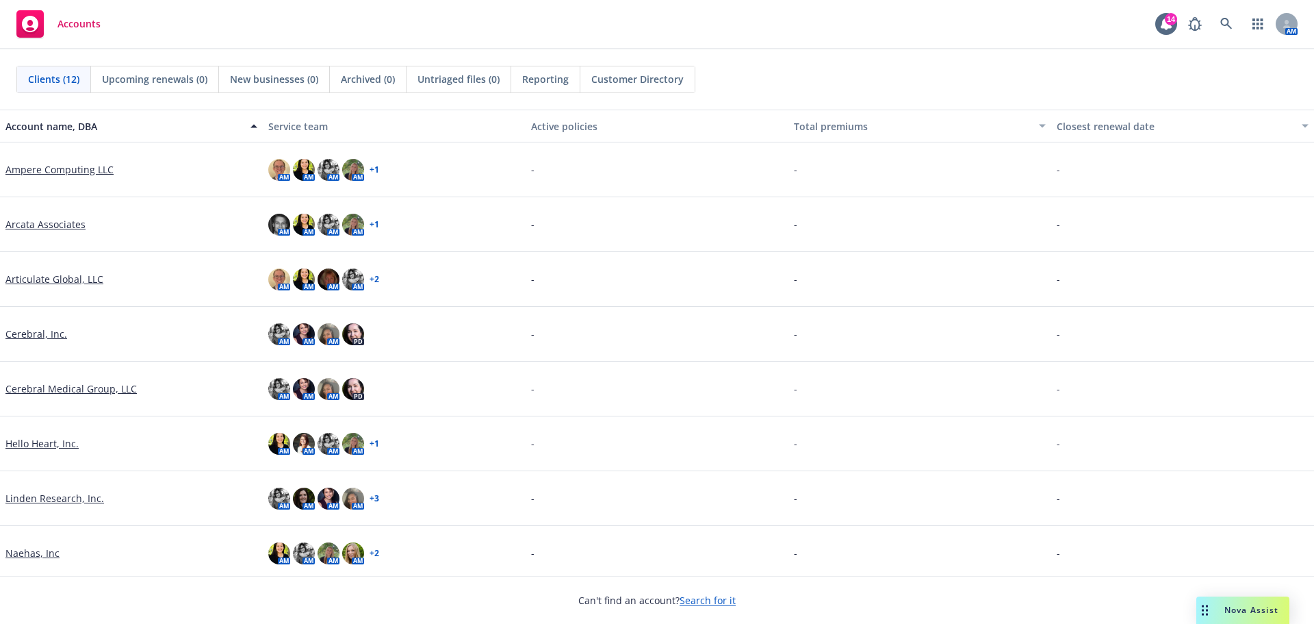
click at [66, 229] on link "Arcata Associates" at bounding box center [45, 224] width 80 height 14
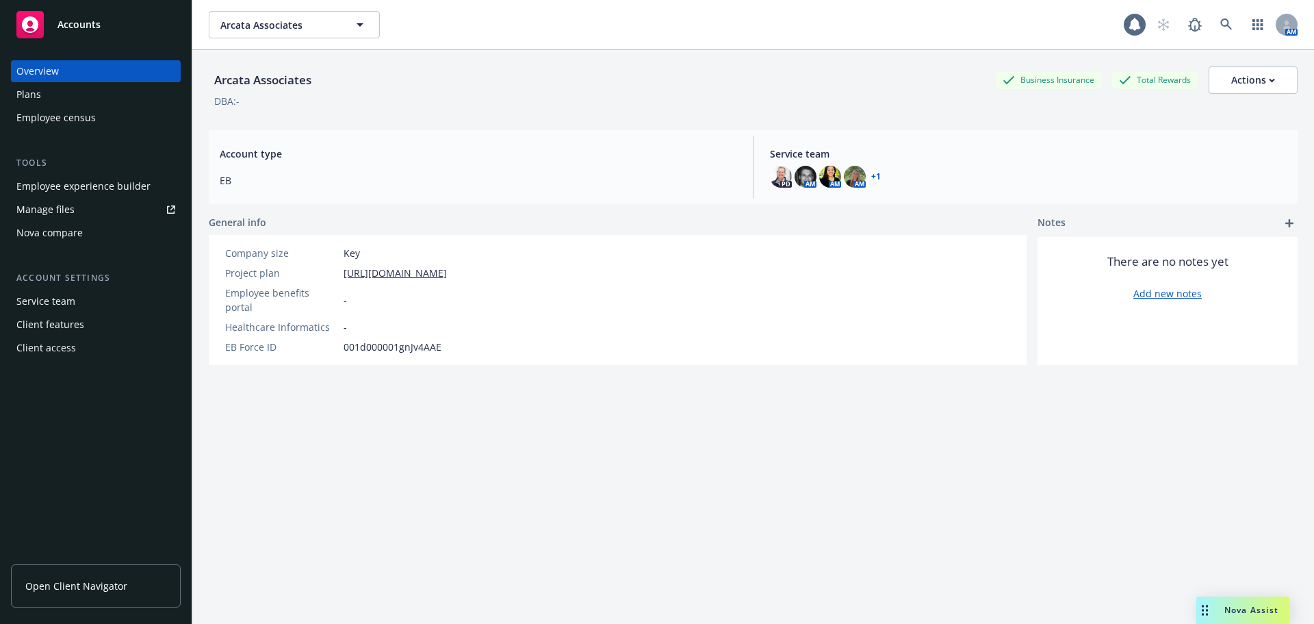
click at [49, 581] on span "Open Client Navigator" at bounding box center [76, 585] width 102 height 14
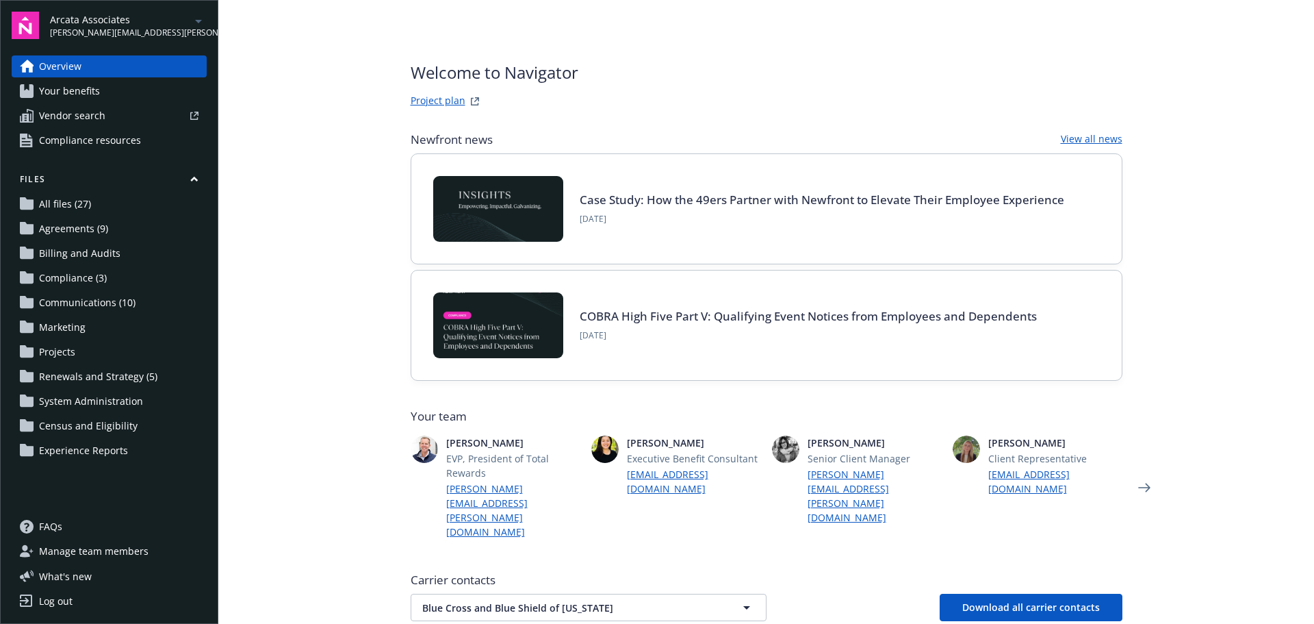
click at [90, 81] on span "Your benefits" at bounding box center [69, 91] width 61 height 22
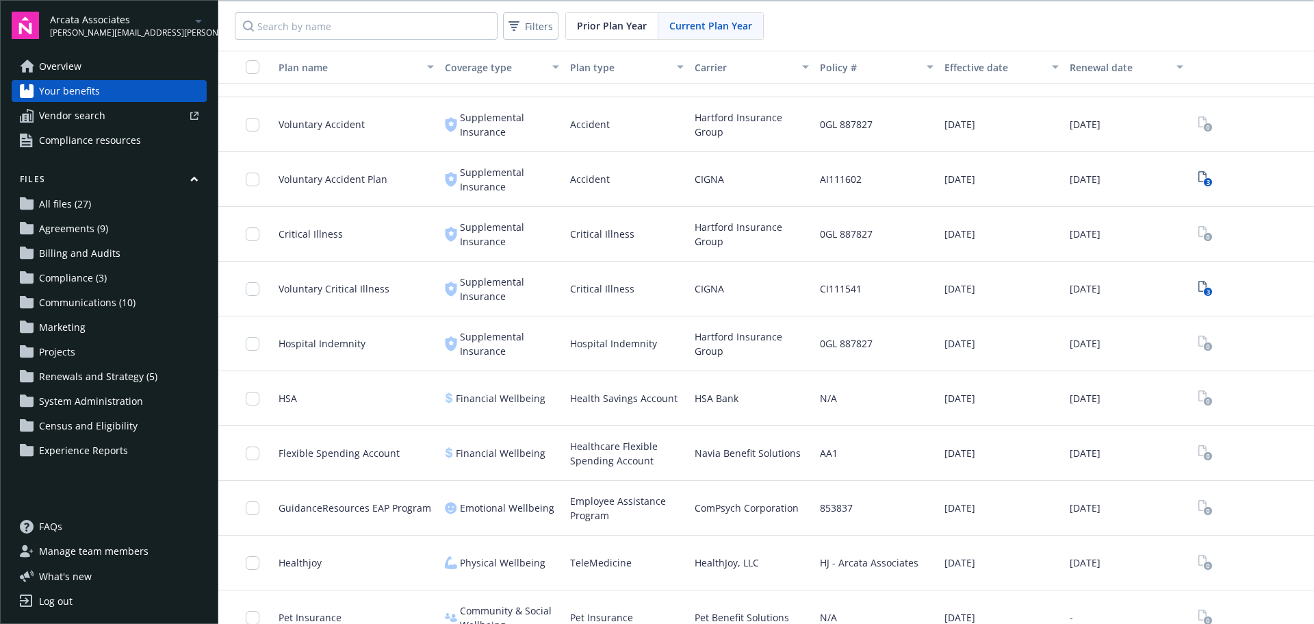
scroll to position [1430, 0]
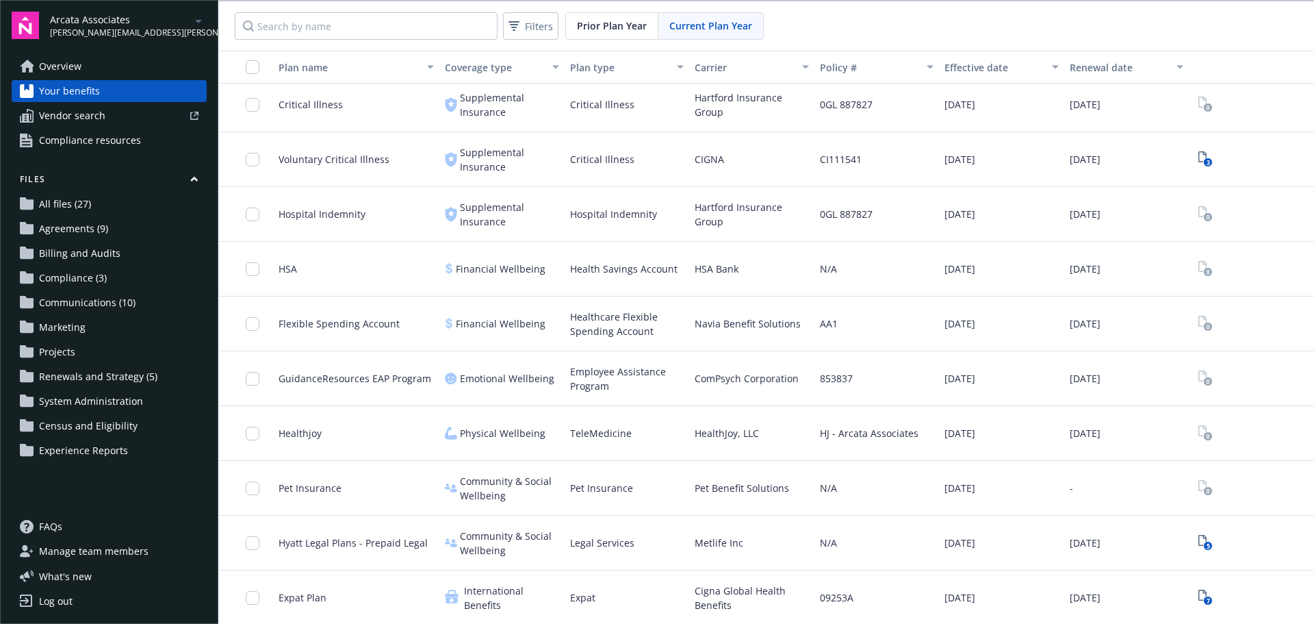
click at [791, 381] on div "ComPsych Corporation" at bounding box center [751, 378] width 125 height 55
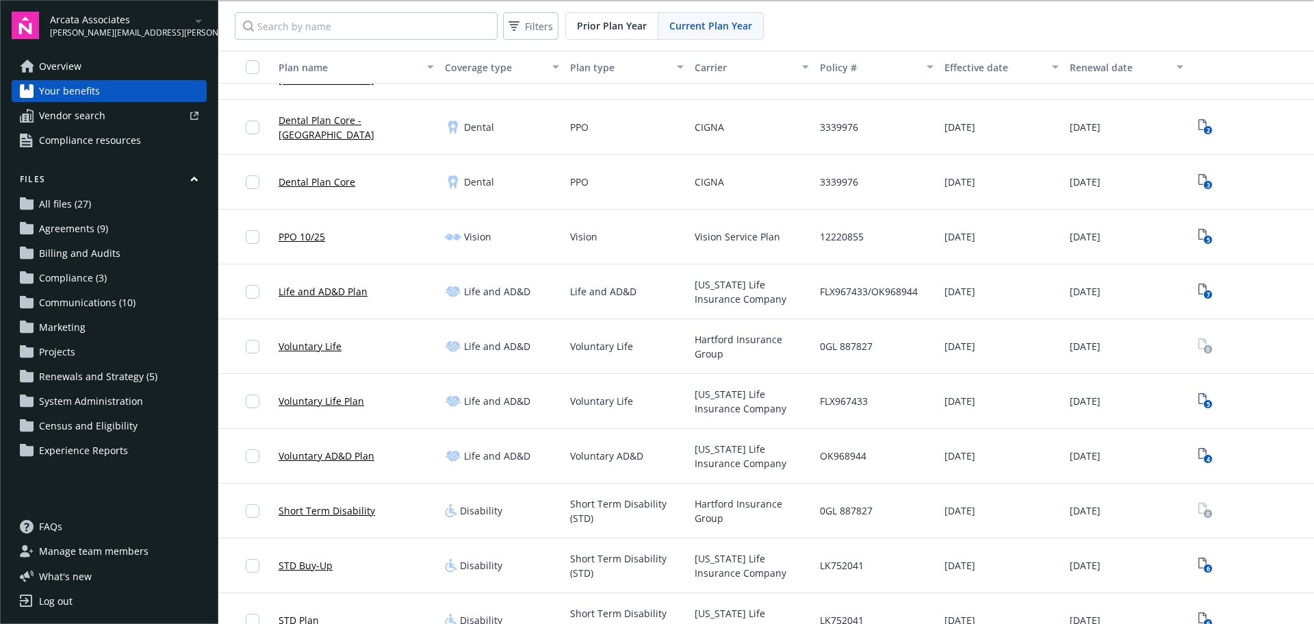
scroll to position [472, 0]
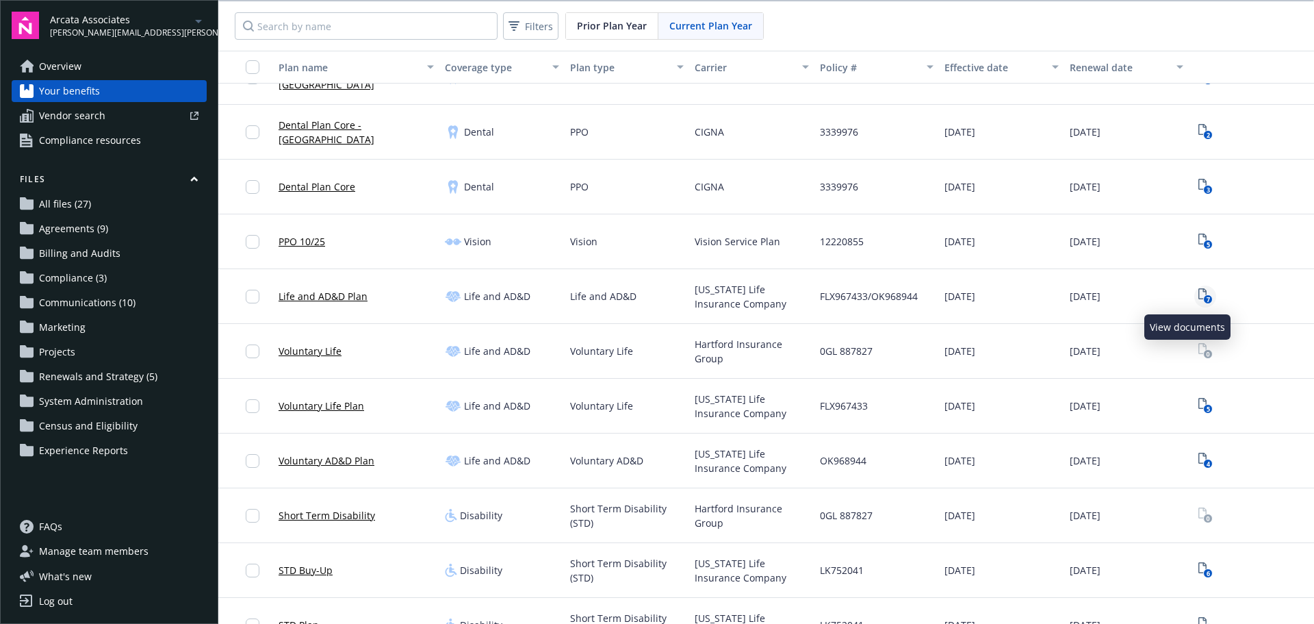
click at [1199, 292] on icon "7" at bounding box center [1206, 296] width 14 height 16
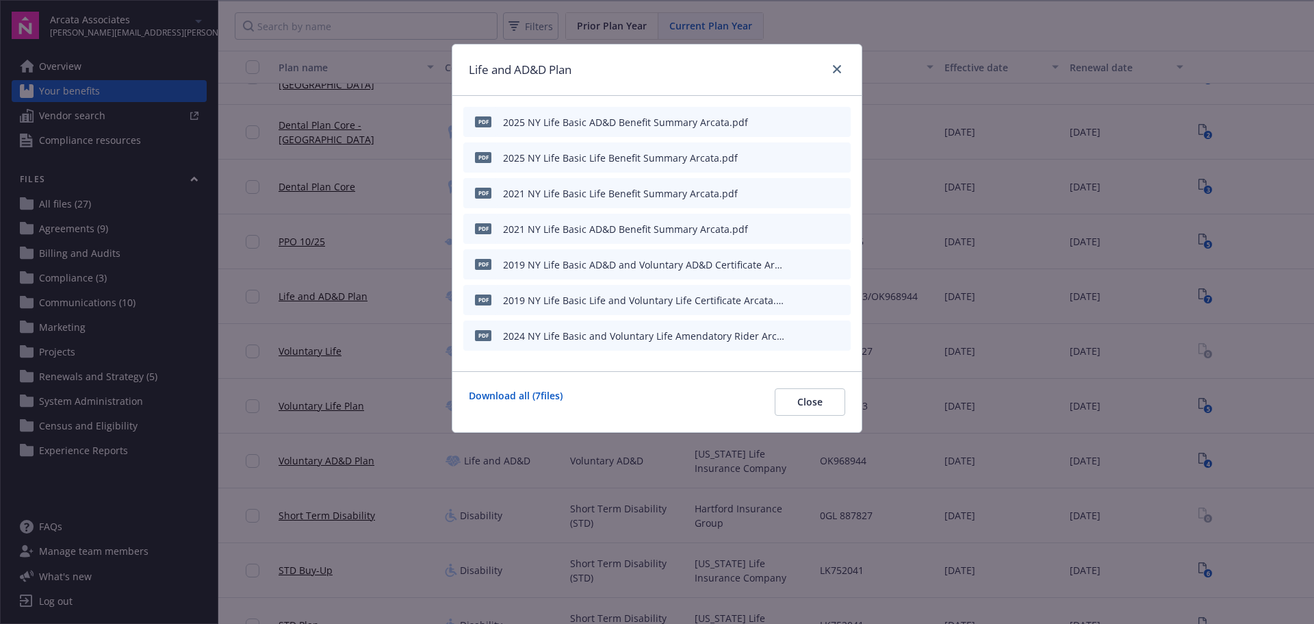
click at [841, 120] on icon "preview file" at bounding box center [838, 121] width 12 height 10
click at [836, 153] on icon "preview file" at bounding box center [838, 157] width 12 height 10
click at [842, 193] on icon "preview file" at bounding box center [838, 193] width 12 height 10
click at [842, 335] on icon "preview file" at bounding box center [838, 335] width 12 height 10
drag, startPoint x: 835, startPoint y: 67, endPoint x: 827, endPoint y: 73, distance: 10.3
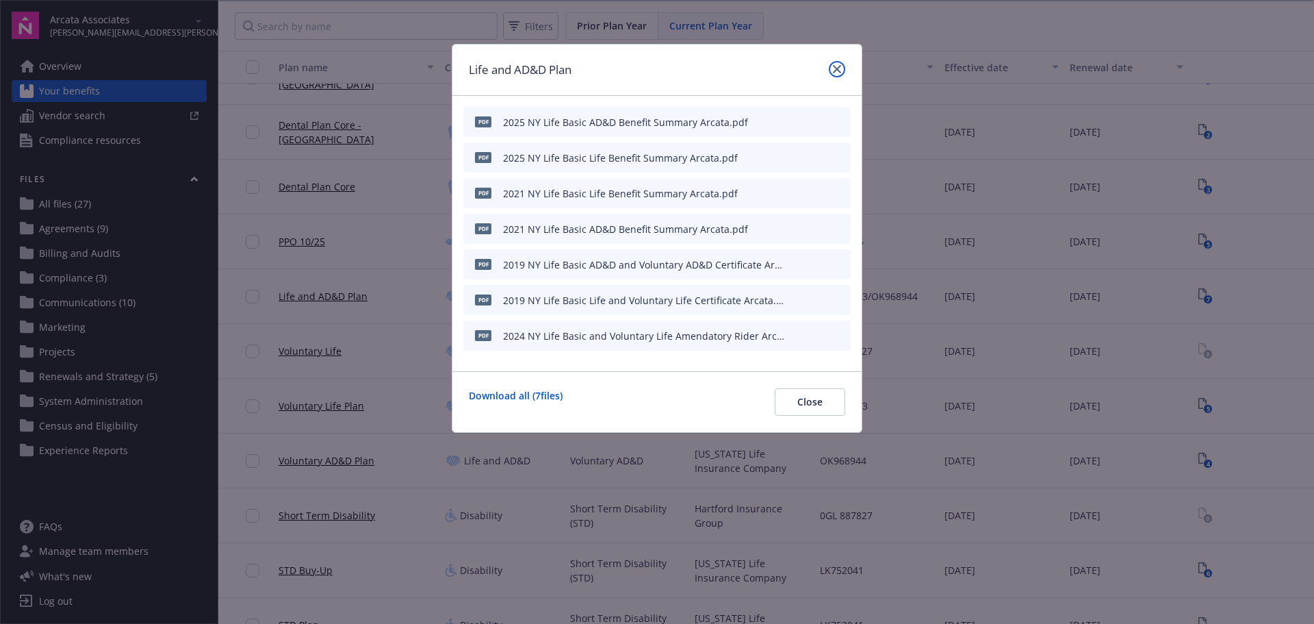
click at [833, 67] on icon "close" at bounding box center [837, 69] width 8 height 8
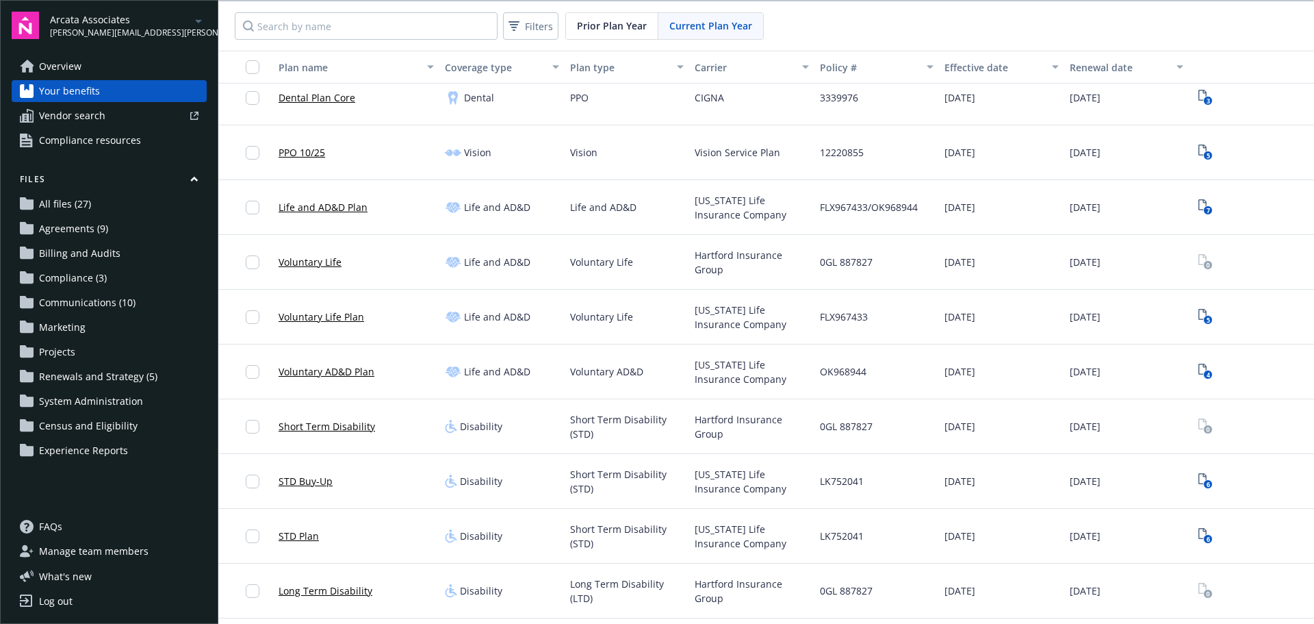
scroll to position [540, 0]
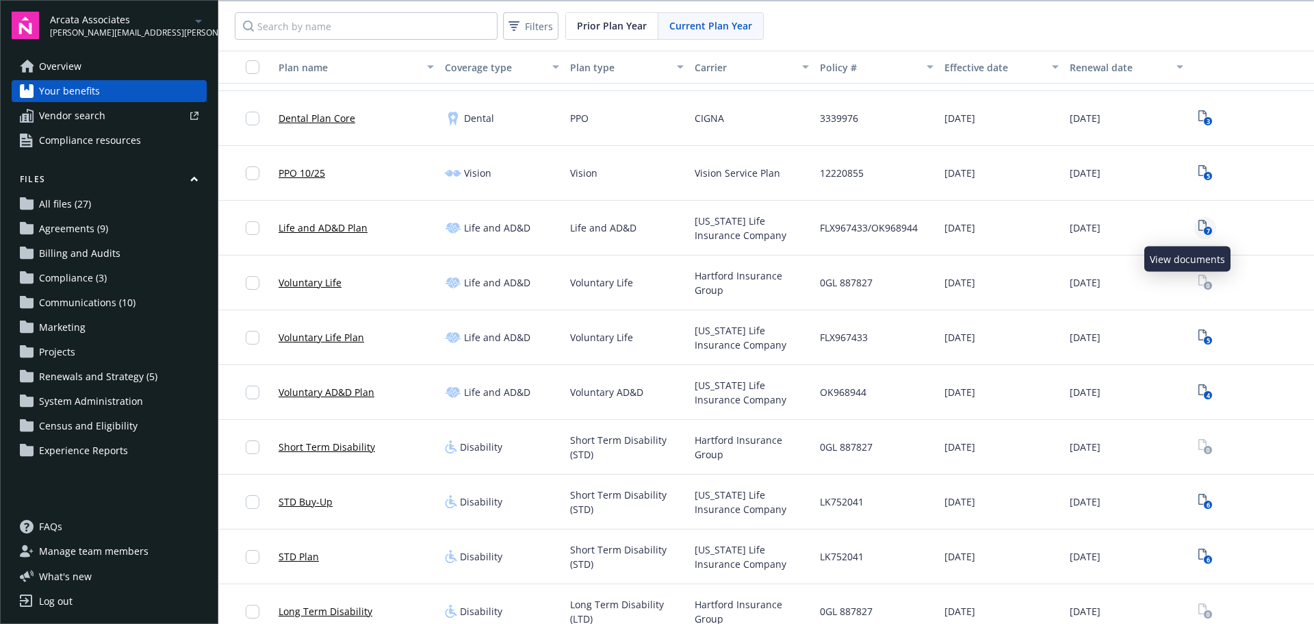
click at [1206, 227] on text "7" at bounding box center [1207, 231] width 3 height 9
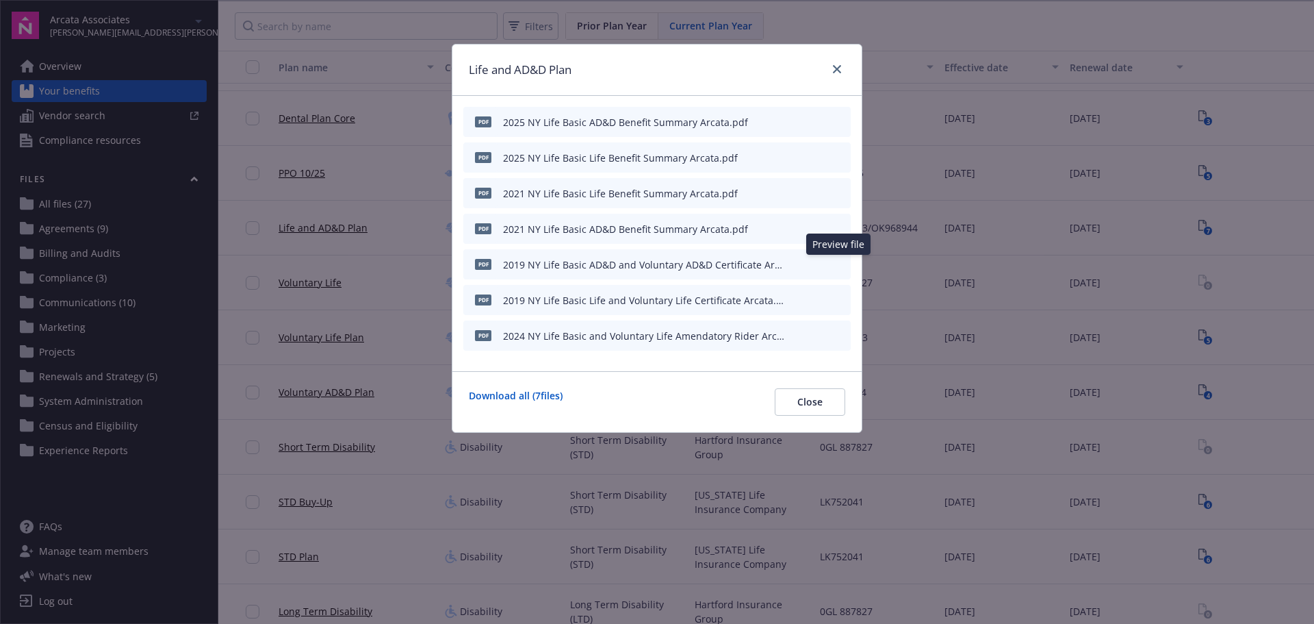
click at [843, 265] on icon "preview file" at bounding box center [838, 264] width 12 height 10
drag, startPoint x: 840, startPoint y: 69, endPoint x: 835, endPoint y: 82, distance: 13.9
click at [840, 68] on icon "close" at bounding box center [837, 69] width 8 height 8
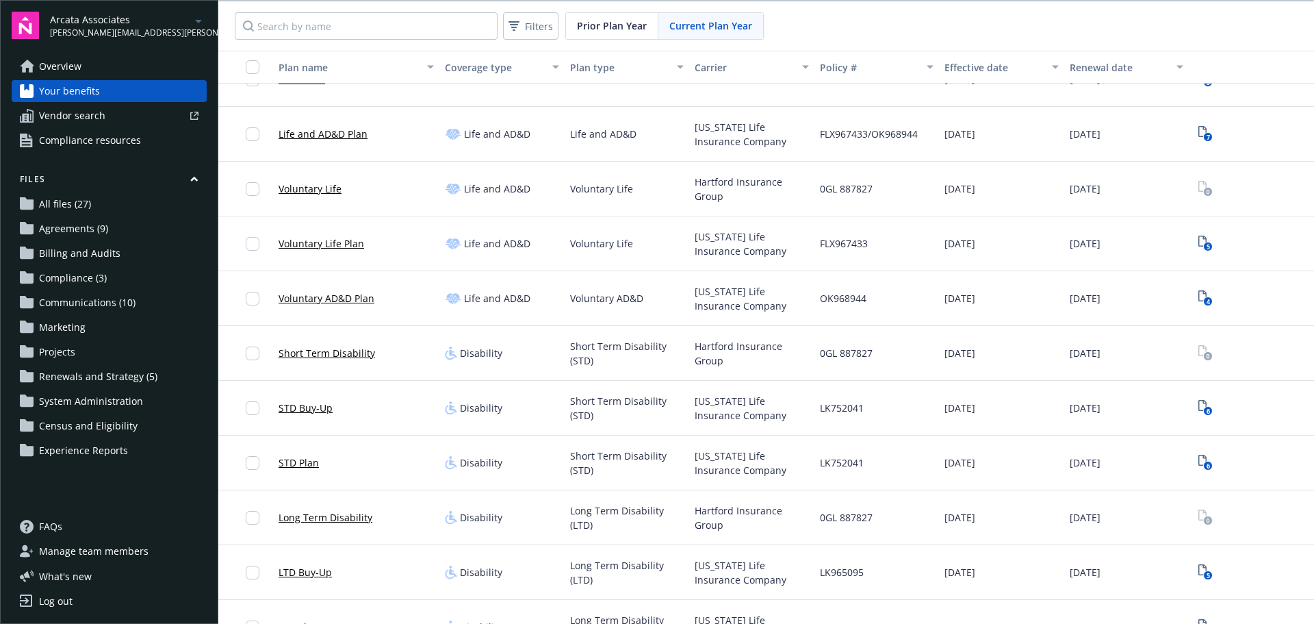
scroll to position [677, 0]
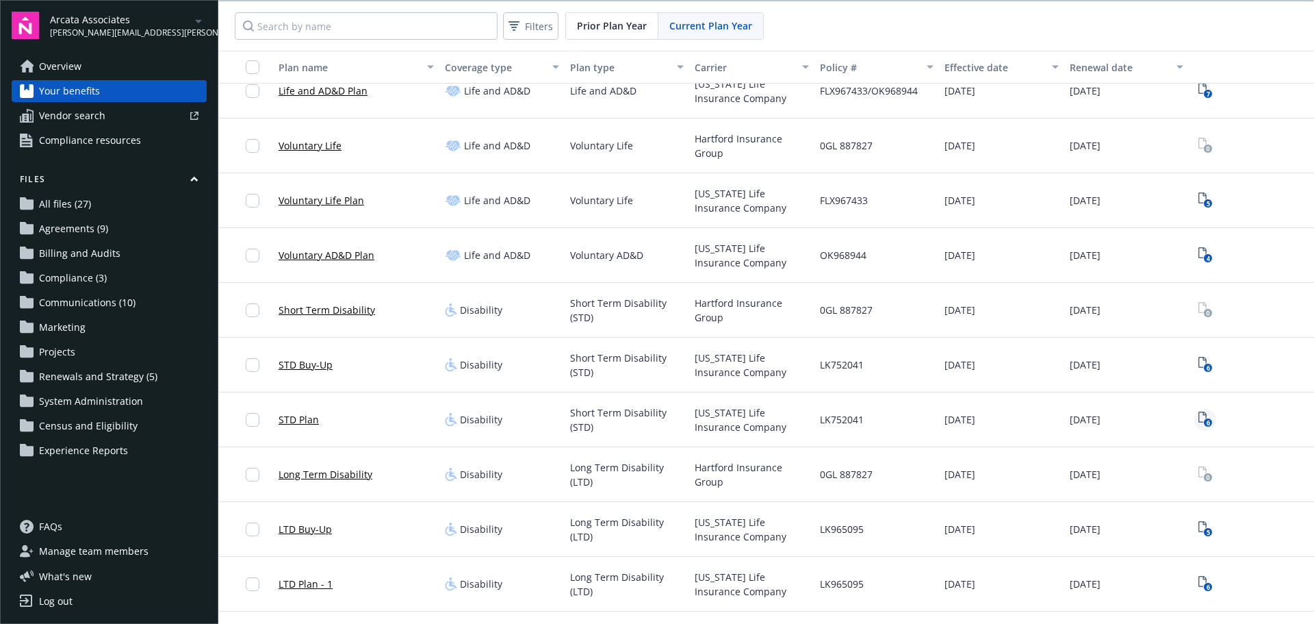
click at [1199, 415] on icon "6" at bounding box center [1206, 419] width 14 height 16
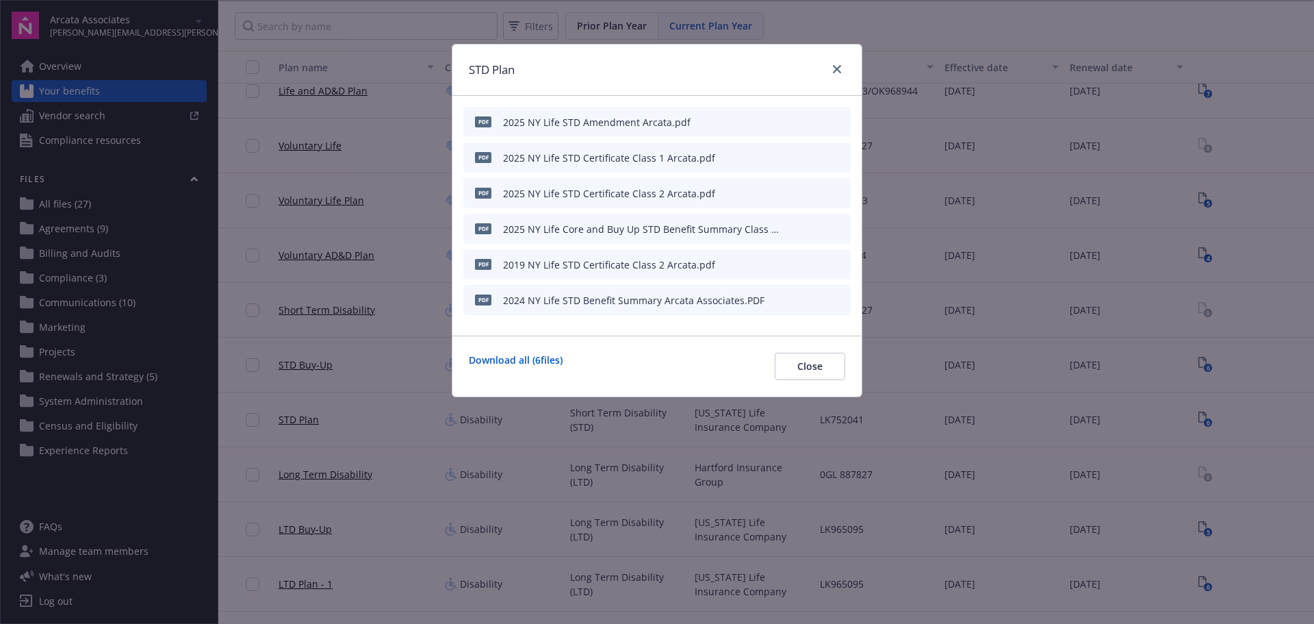
click at [841, 227] on icon "preview file" at bounding box center [838, 228] width 12 height 10
click at [839, 297] on icon "preview file" at bounding box center [838, 299] width 12 height 10
click at [840, 300] on icon "preview file" at bounding box center [838, 299] width 12 height 10
click at [839, 116] on icon "preview file" at bounding box center [838, 121] width 12 height 10
click at [832, 61] on div at bounding box center [834, 70] width 22 height 18
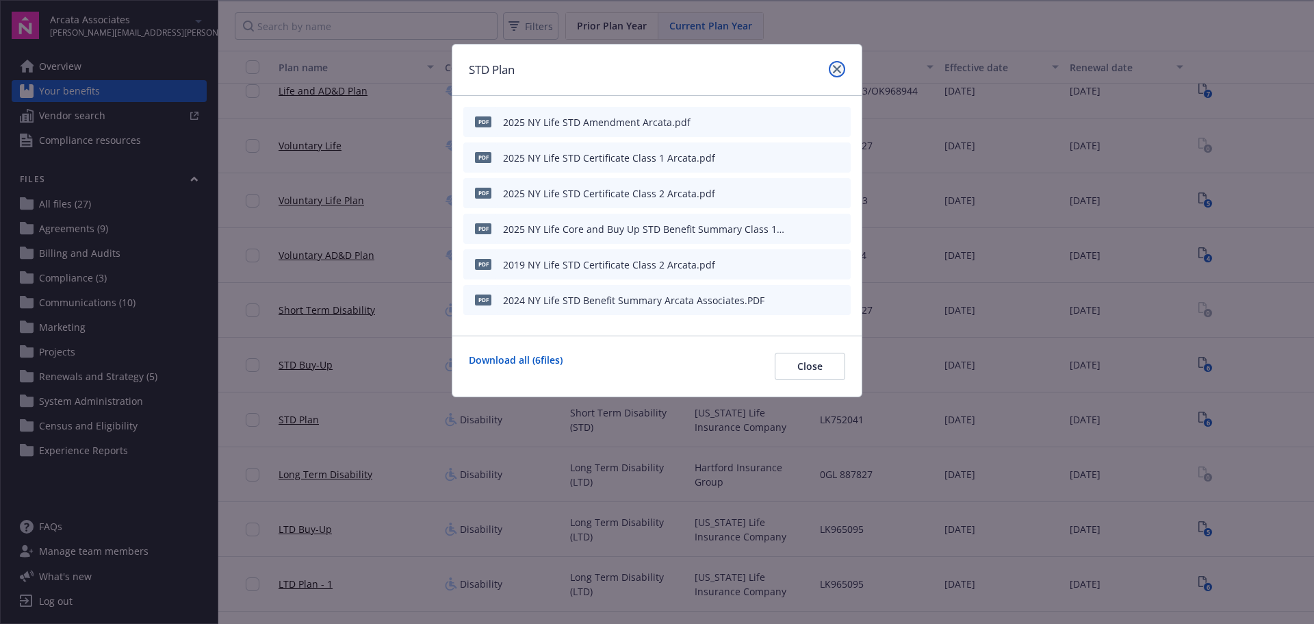
click at [833, 66] on icon "close" at bounding box center [837, 69] width 8 height 8
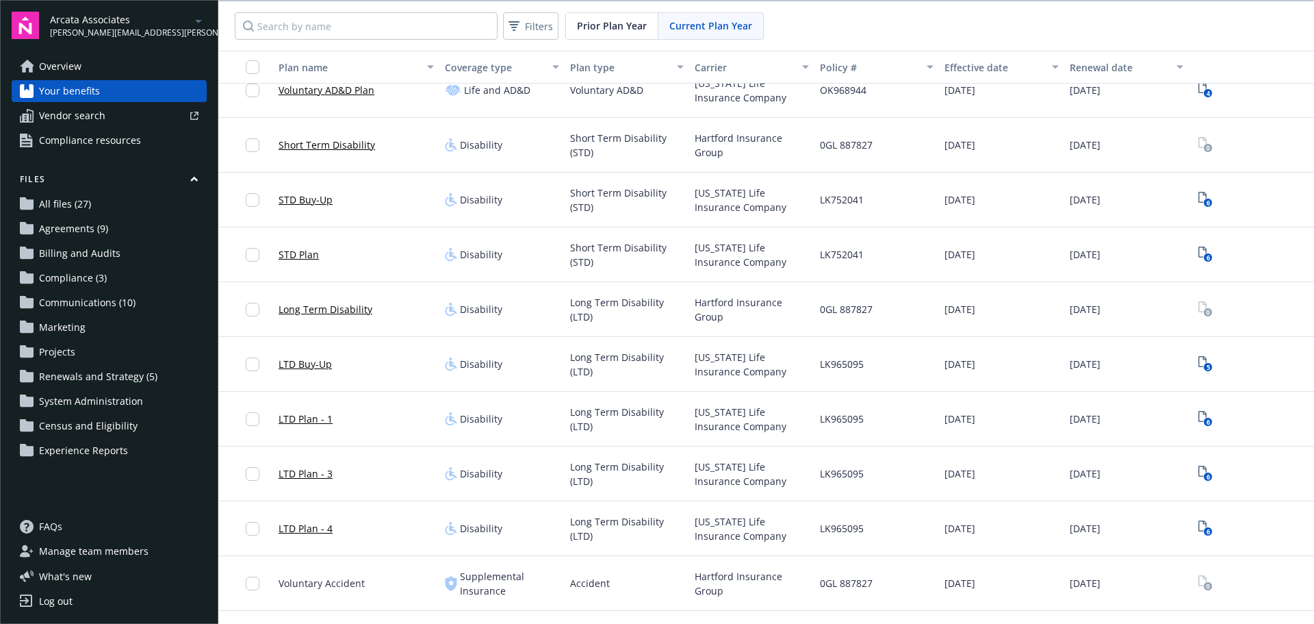
scroll to position [882, 0]
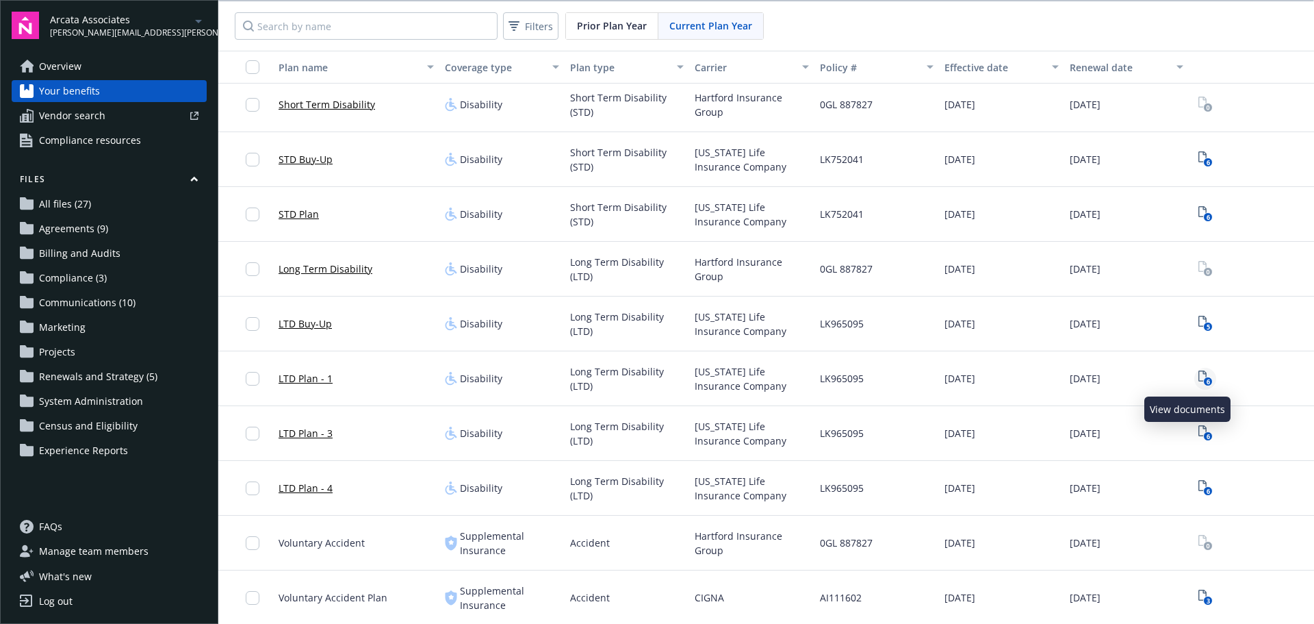
click at [1206, 381] on text "6" at bounding box center [1207, 381] width 3 height 9
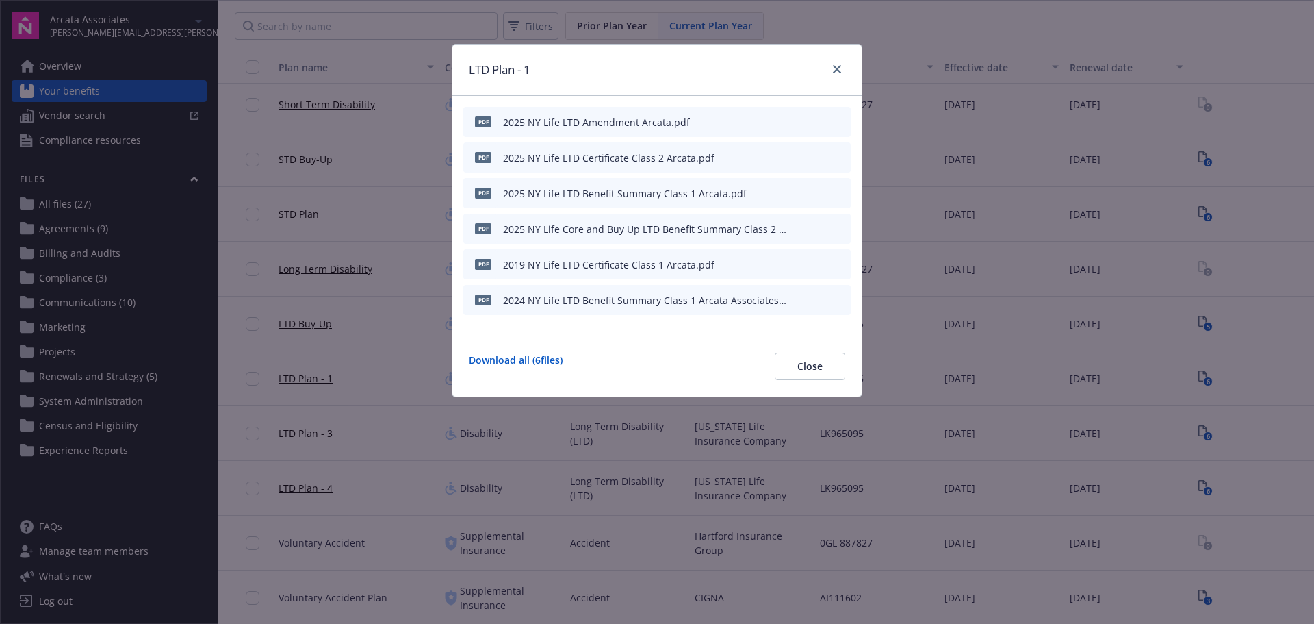
click at [842, 156] on icon "preview file" at bounding box center [838, 157] width 12 height 10
click at [844, 190] on button "preview file" at bounding box center [837, 192] width 15 height 12
click at [841, 228] on icon "preview file" at bounding box center [838, 228] width 12 height 10
click at [842, 301] on icon "preview file" at bounding box center [838, 299] width 12 height 10
click at [834, 69] on icon "close" at bounding box center [837, 69] width 8 height 8
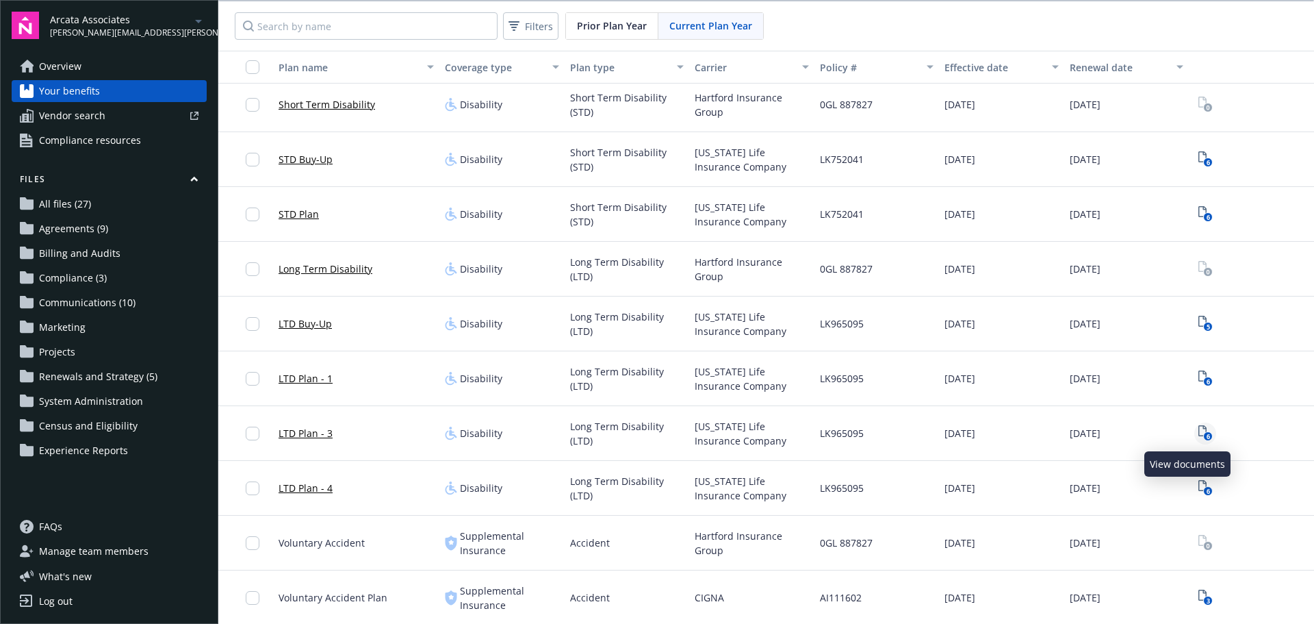
click at [1199, 428] on icon "6" at bounding box center [1206, 433] width 14 height 16
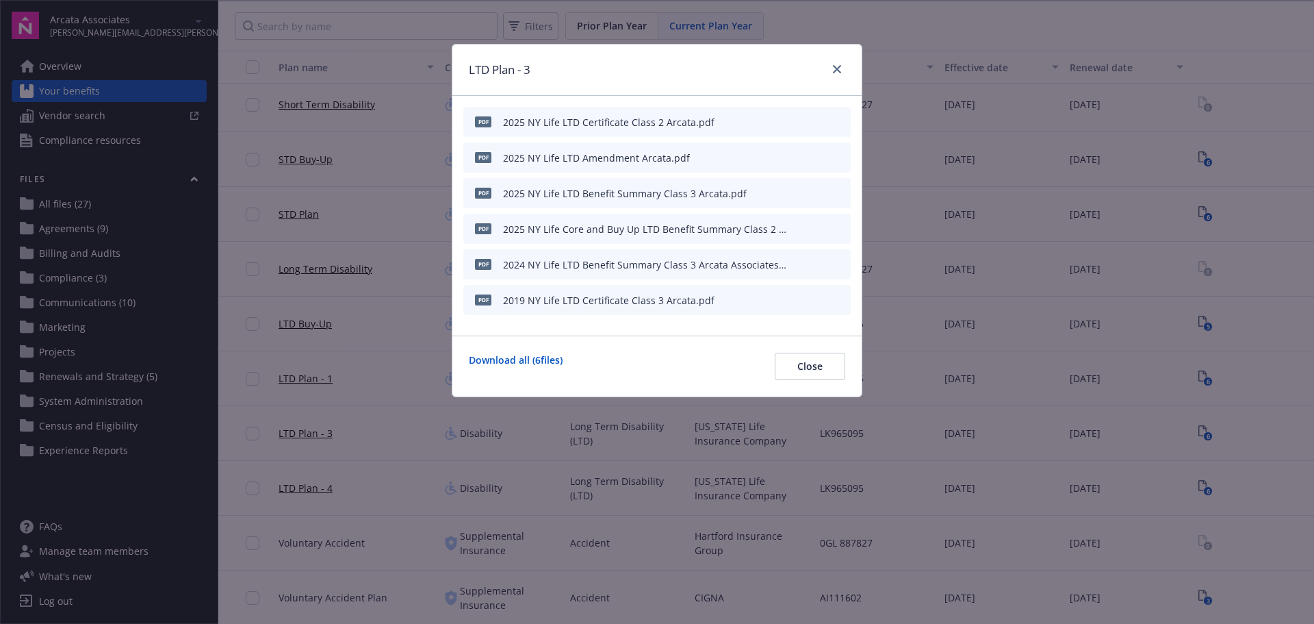
click at [837, 155] on icon "preview file" at bounding box center [838, 157] width 12 height 10
click at [840, 194] on icon "preview file" at bounding box center [838, 193] width 12 height 10
click at [836, 66] on icon "close" at bounding box center [837, 69] width 8 height 8
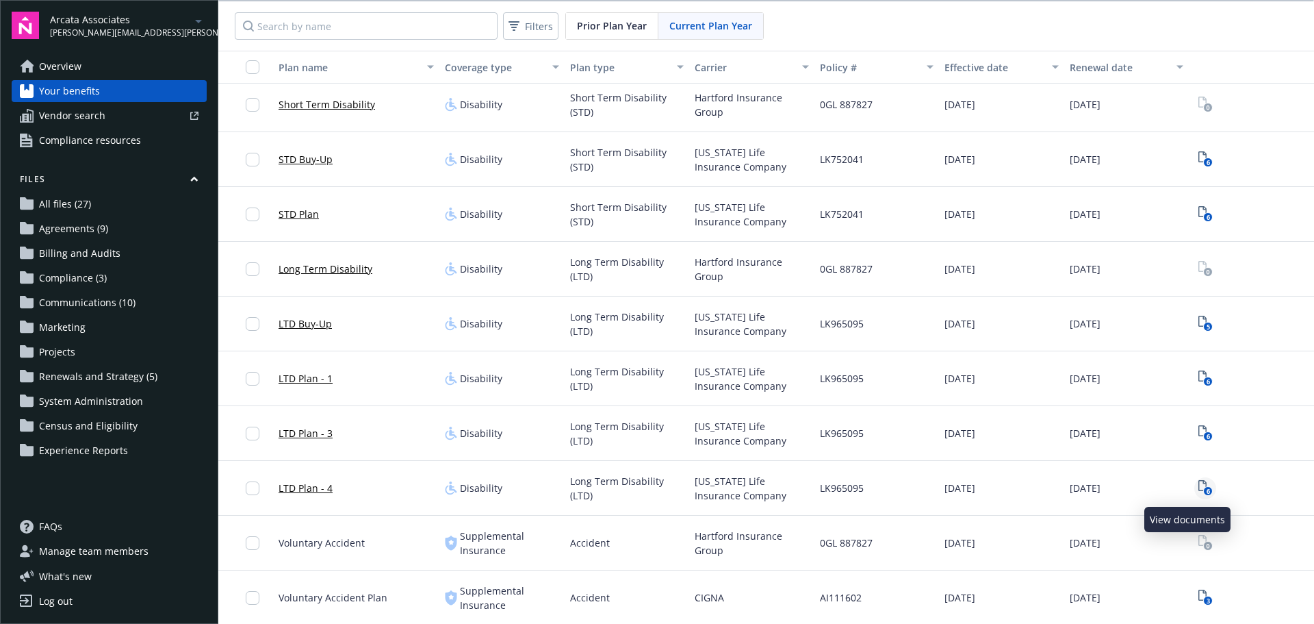
click at [1206, 487] on text "6" at bounding box center [1207, 491] width 3 height 9
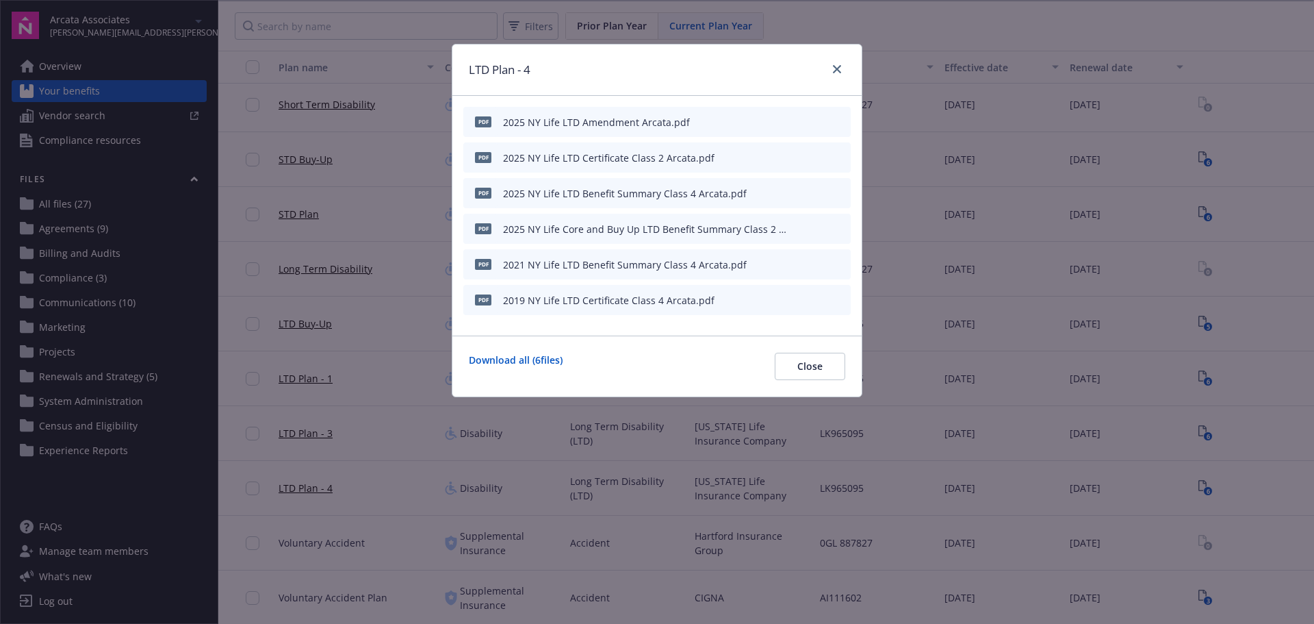
click at [840, 190] on icon "preview file" at bounding box center [838, 193] width 12 height 10
click at [839, 227] on icon "preview file" at bounding box center [838, 228] width 12 height 10
click at [836, 195] on icon "preview file" at bounding box center [838, 193] width 12 height 10
click at [832, 70] on link "close" at bounding box center [837, 69] width 16 height 16
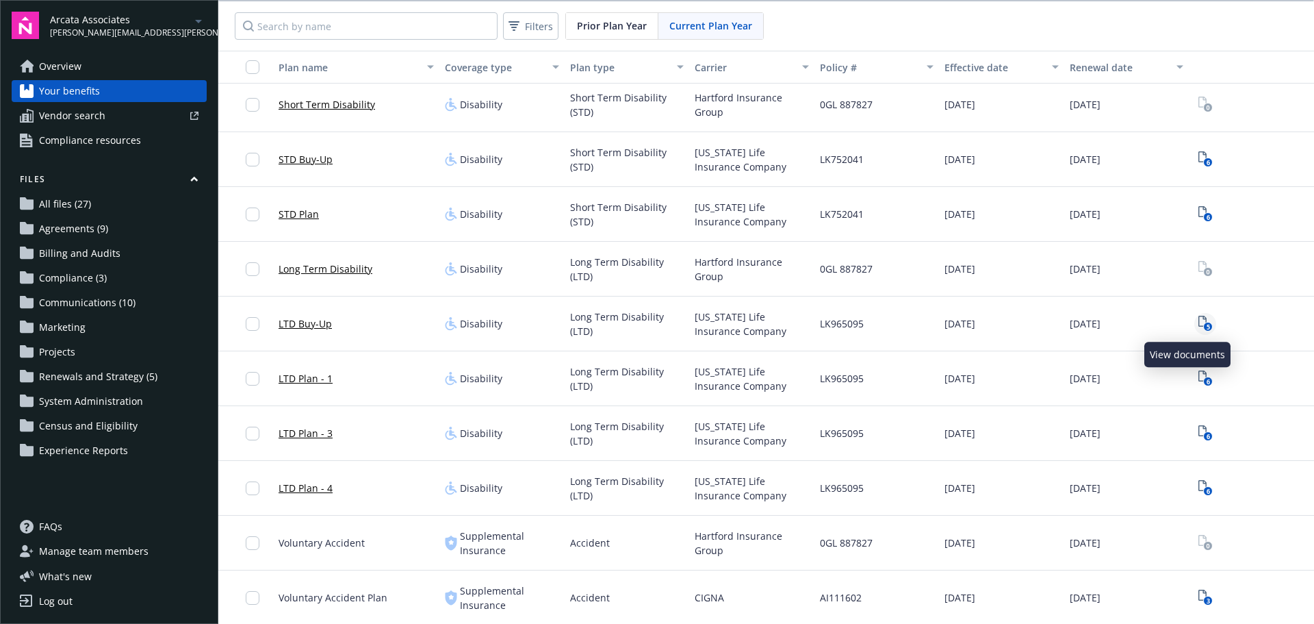
click at [1203, 325] on rect "View Plan Documents" at bounding box center [1207, 326] width 9 height 9
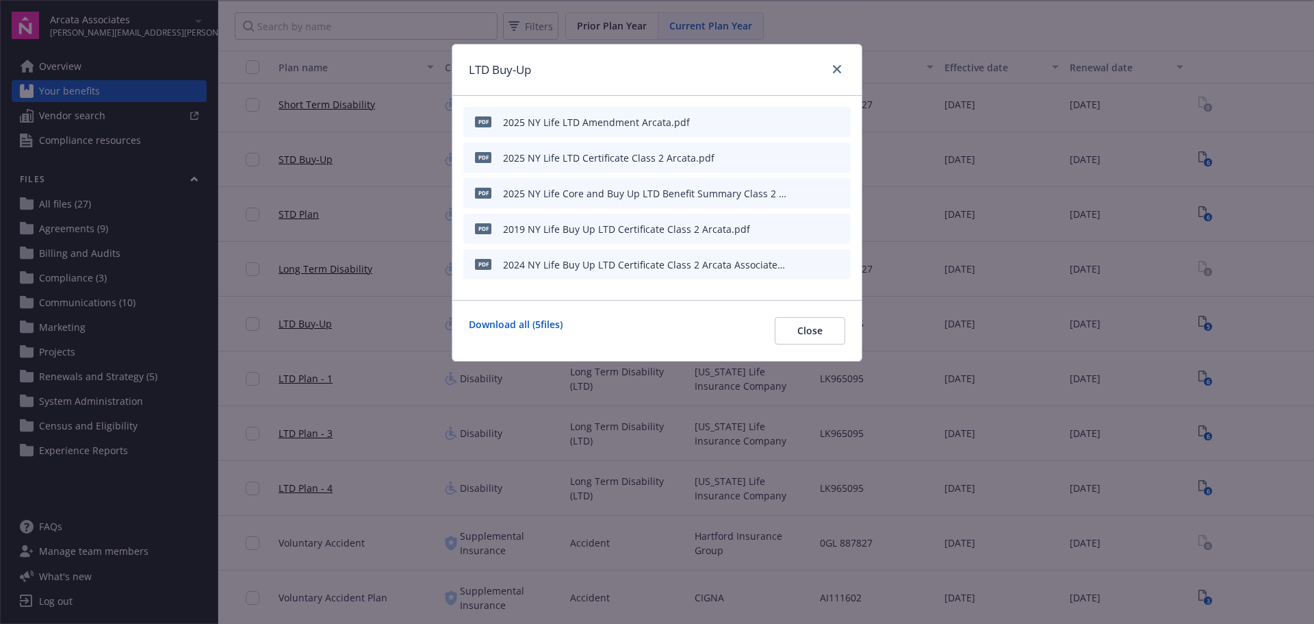
click at [841, 153] on icon "preview file" at bounding box center [838, 157] width 12 height 10
click at [841, 119] on icon "preview file" at bounding box center [838, 121] width 12 height 10
click at [840, 68] on icon "close" at bounding box center [837, 69] width 8 height 8
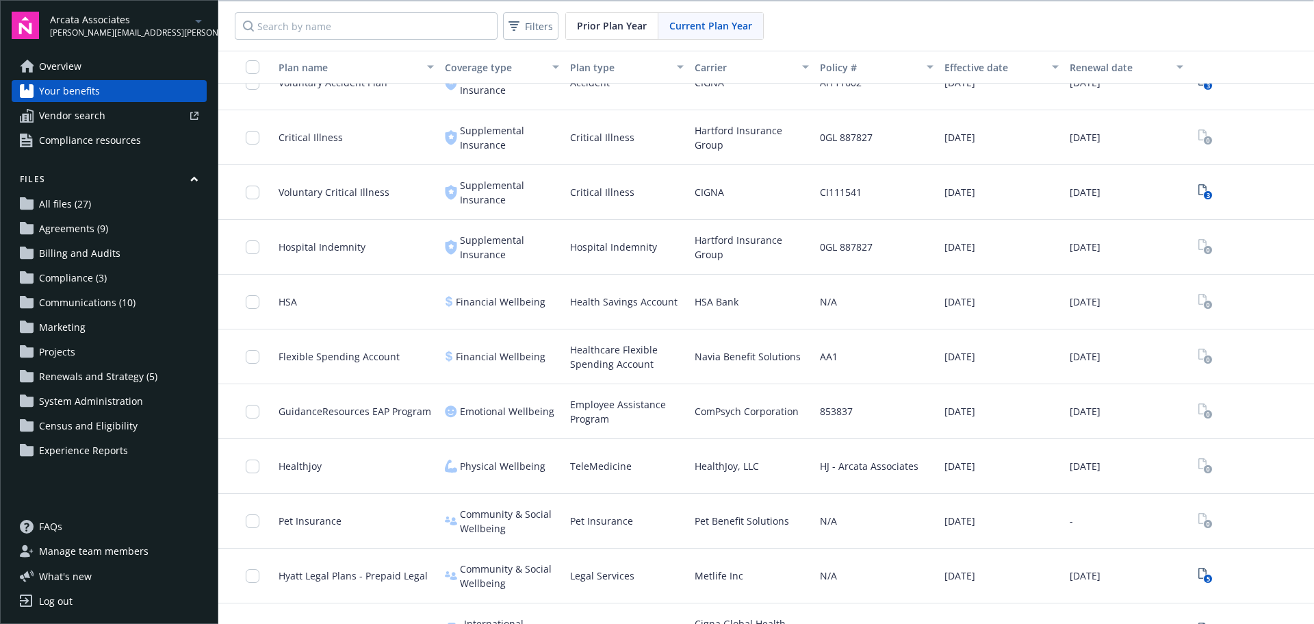
scroll to position [1430, 0]
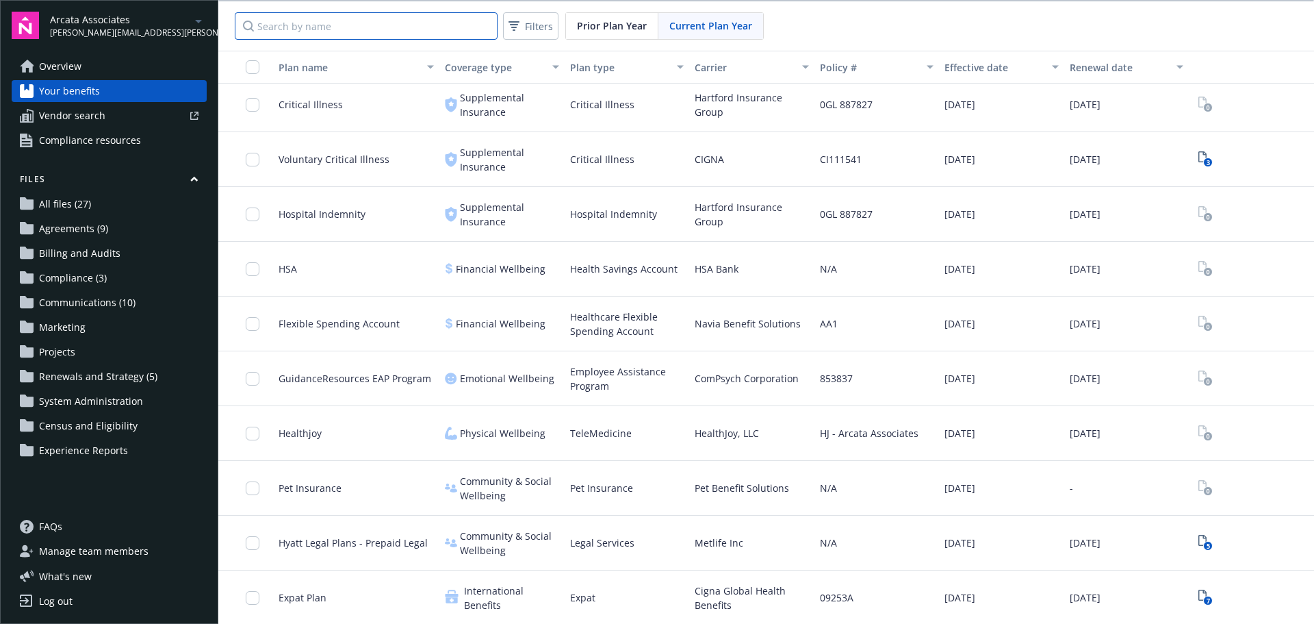
click at [310, 21] on input "Search by name" at bounding box center [366, 25] width 263 height 27
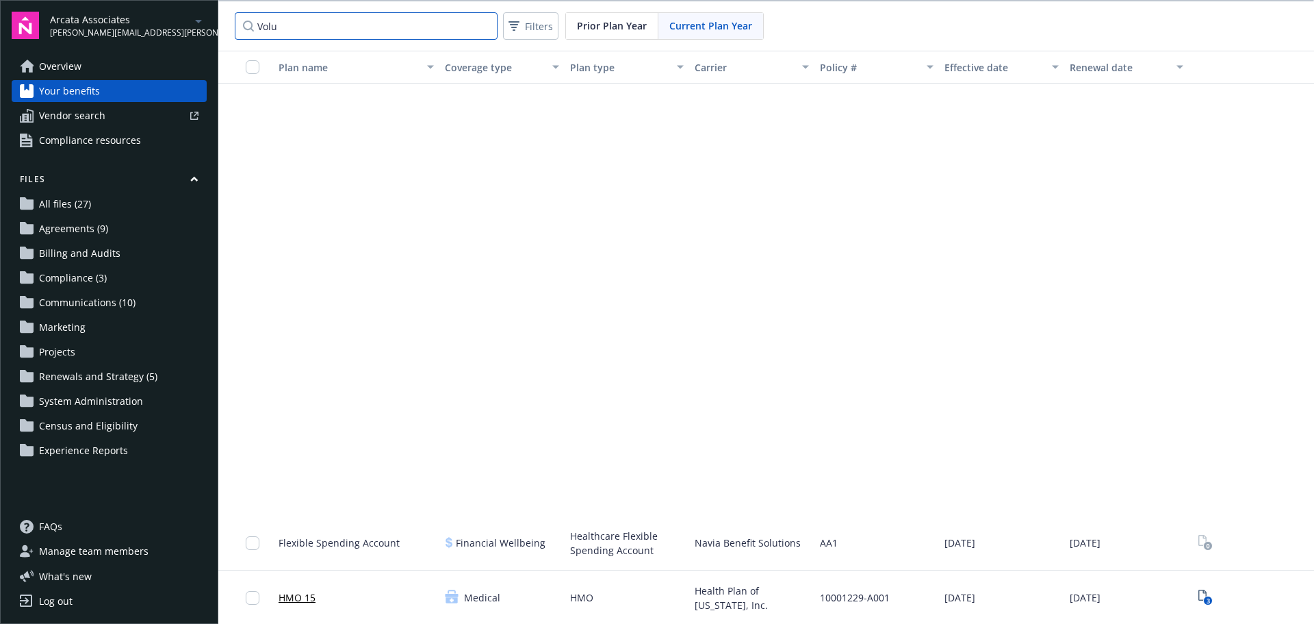
scroll to position [61, 0]
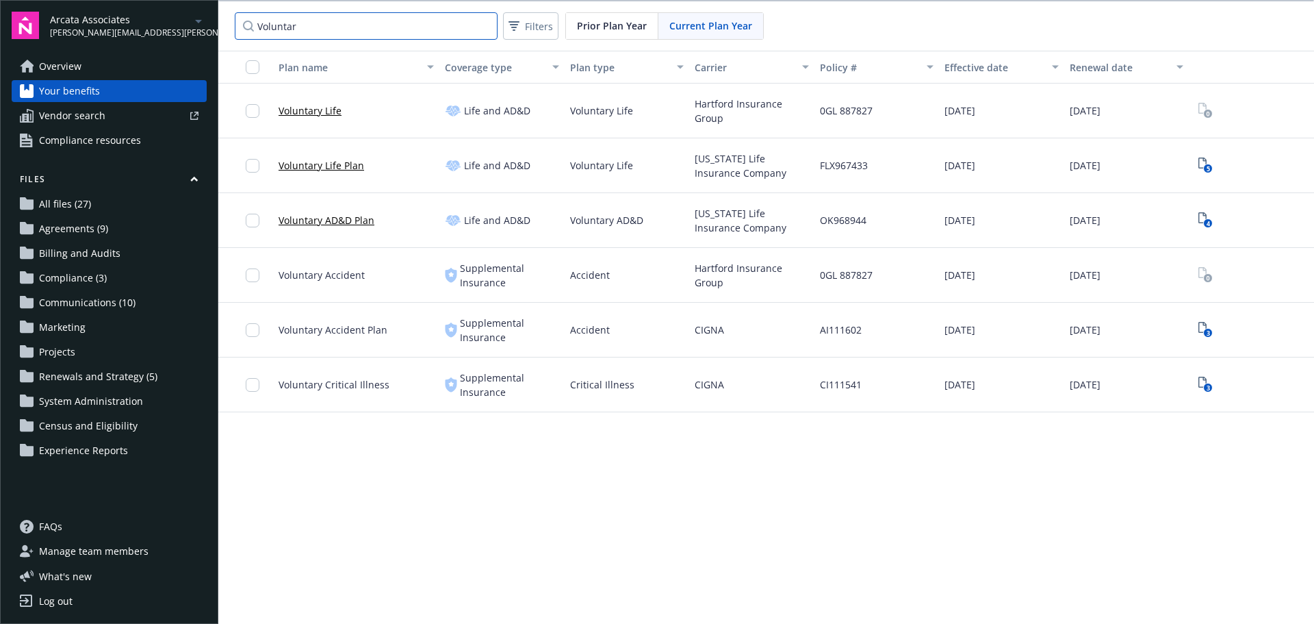
type input "Voluntary"
click at [487, 28] on input "Voluntary" at bounding box center [366, 25] width 263 height 27
click at [481, 24] on input "Voluntary" at bounding box center [366, 25] width 263 height 27
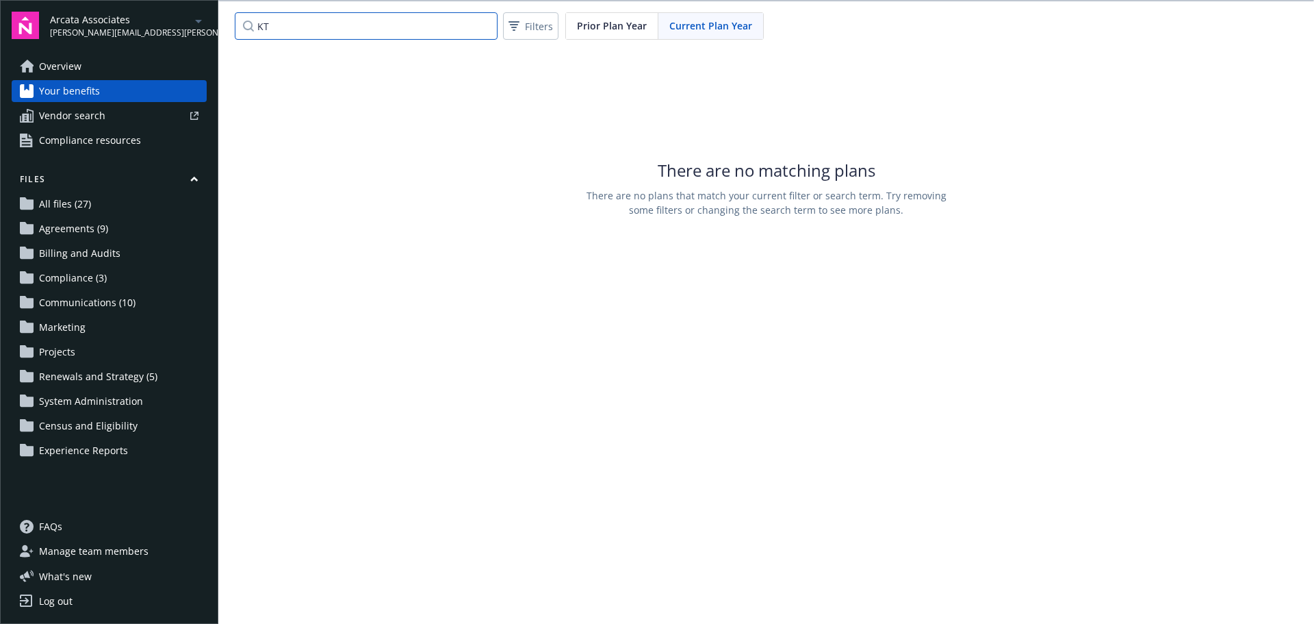
type input "K"
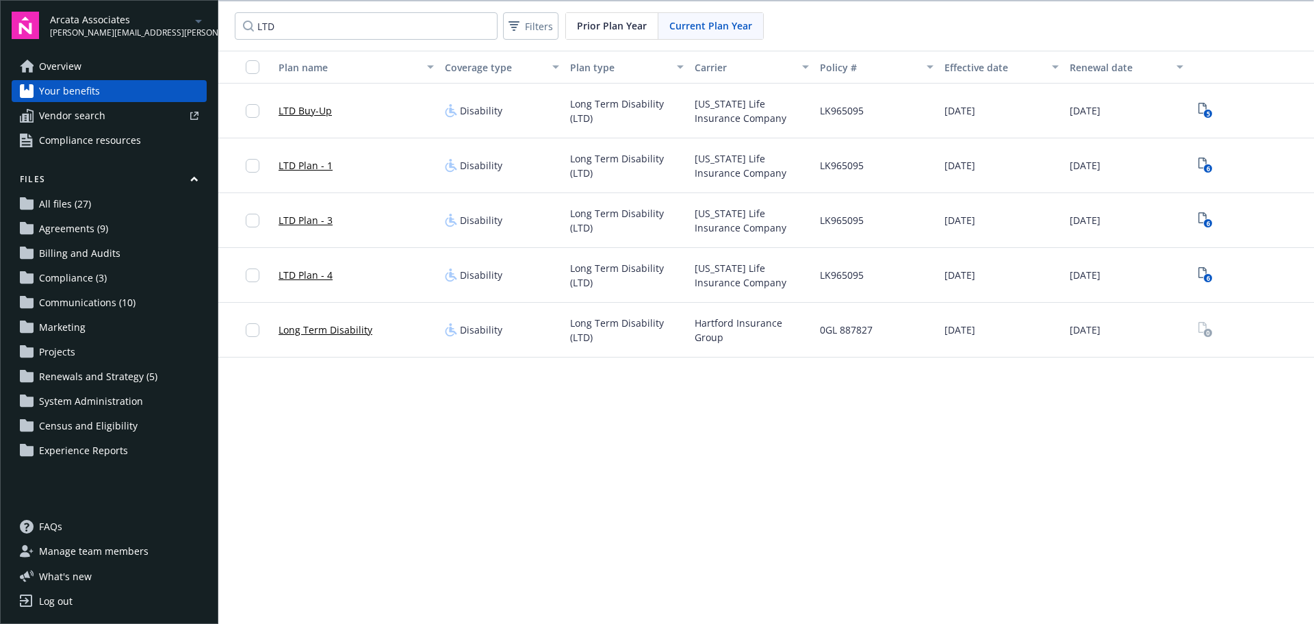
click at [332, 331] on link "Long Term Disability" at bounding box center [326, 329] width 94 height 14
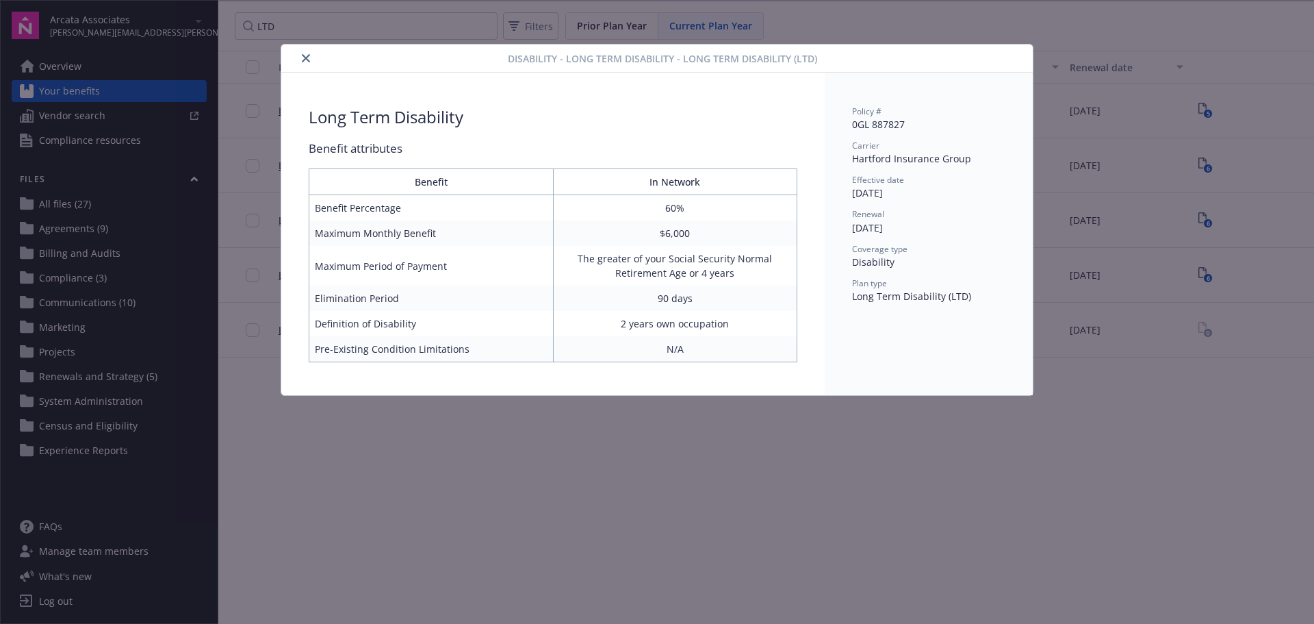
click at [303, 57] on icon "close" at bounding box center [306, 58] width 8 height 8
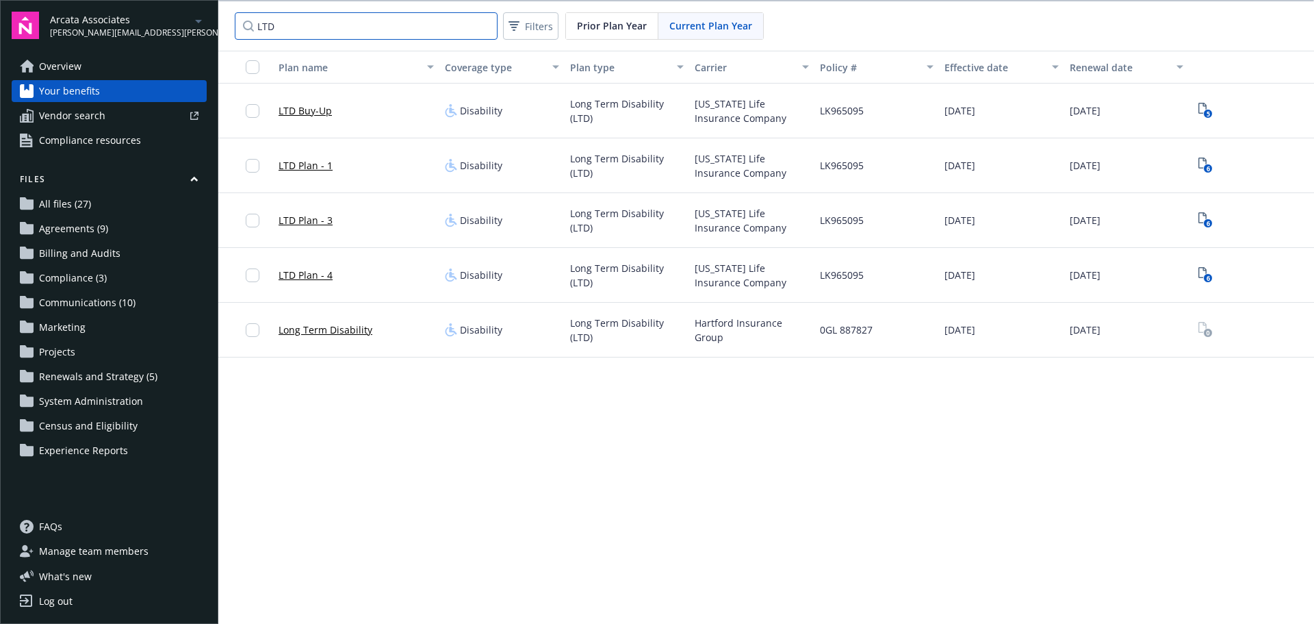
drag, startPoint x: 285, startPoint y: 28, endPoint x: 239, endPoint y: 28, distance: 46.5
click at [239, 28] on input "LTD" at bounding box center [366, 25] width 263 height 27
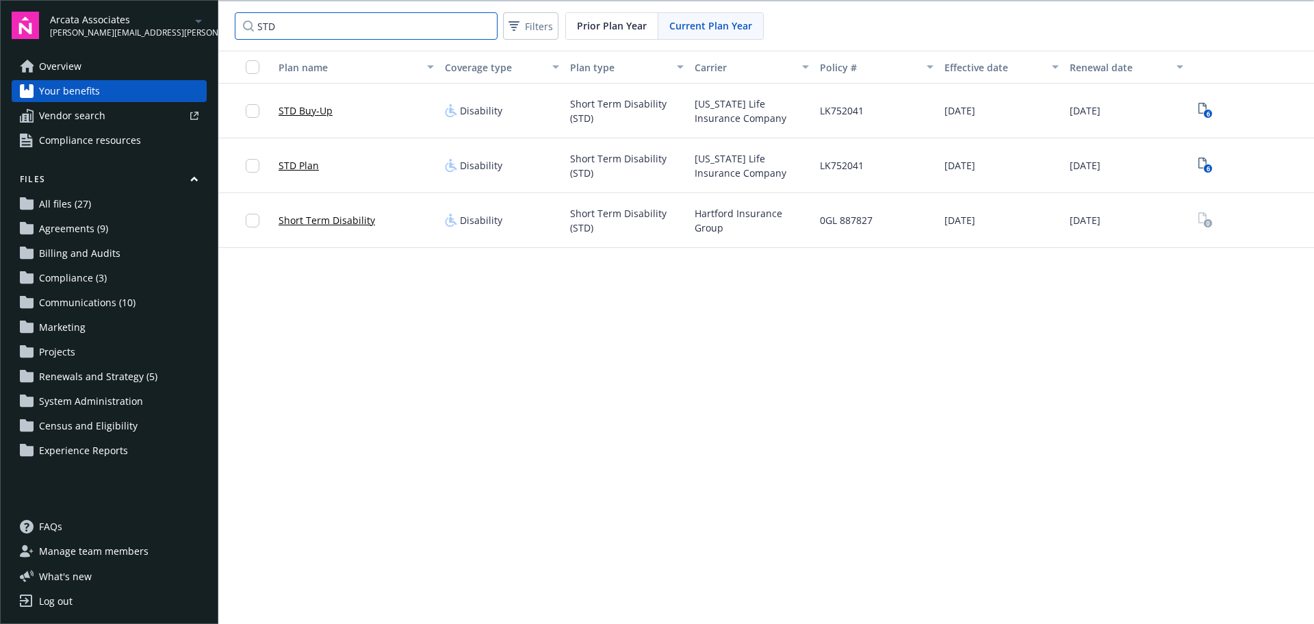
type input "STD"
click at [484, 27] on input "STD" at bounding box center [366, 25] width 263 height 27
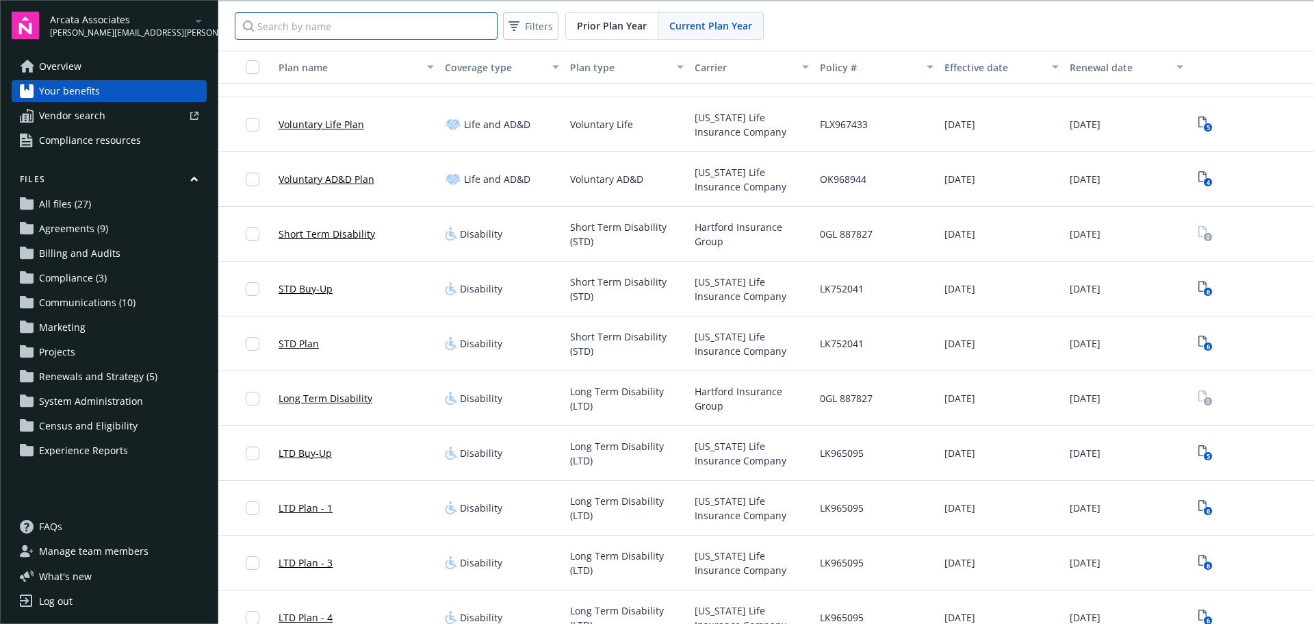
scroll to position [684, 0]
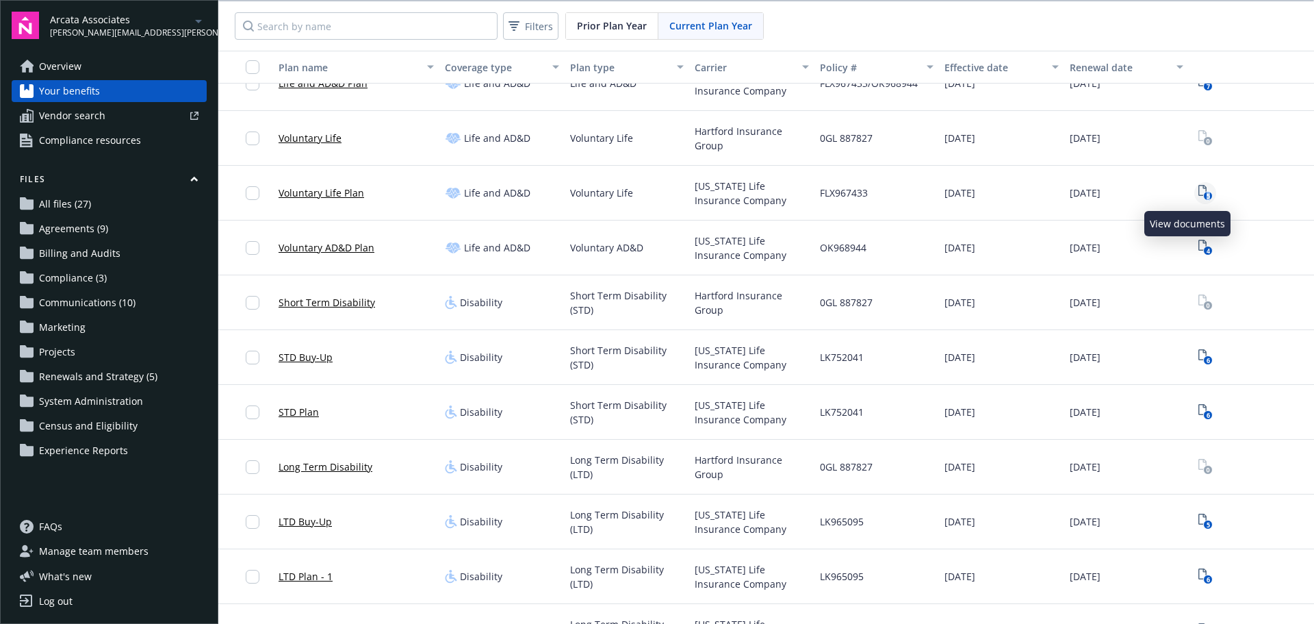
click at [1206, 192] on text "5" at bounding box center [1207, 196] width 3 height 9
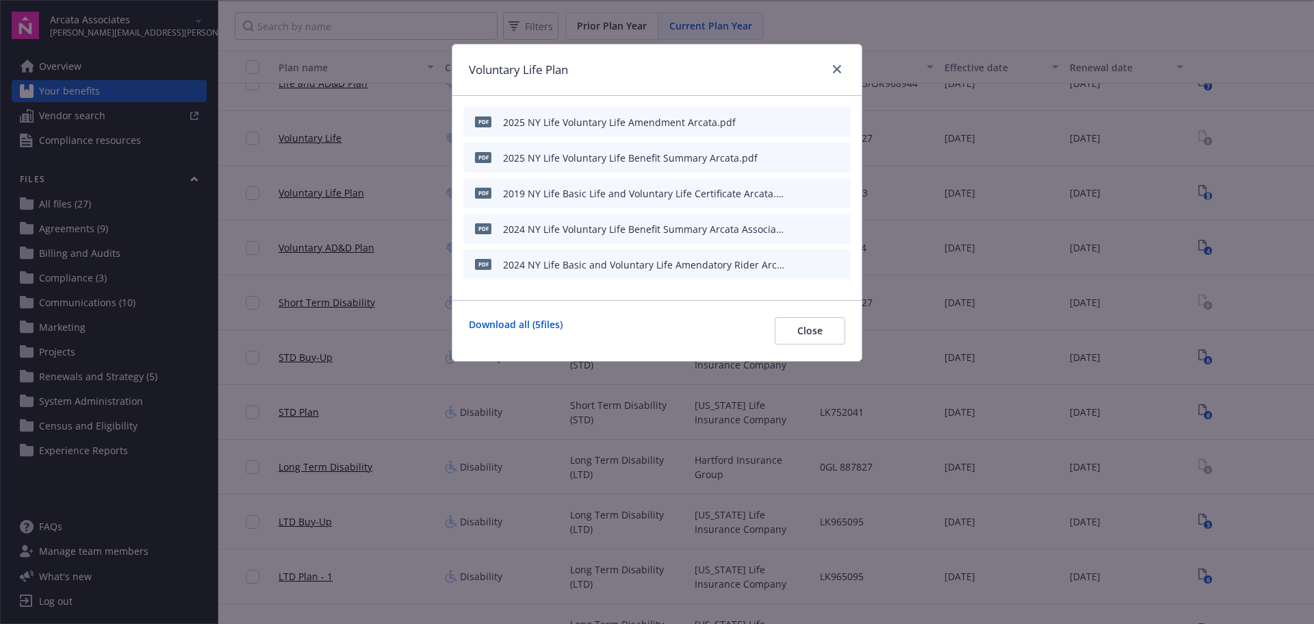
click at [841, 155] on icon "preview file" at bounding box center [838, 157] width 12 height 10
click at [837, 226] on icon "preview file" at bounding box center [838, 228] width 12 height 10
click at [843, 192] on icon "preview file" at bounding box center [838, 193] width 12 height 10
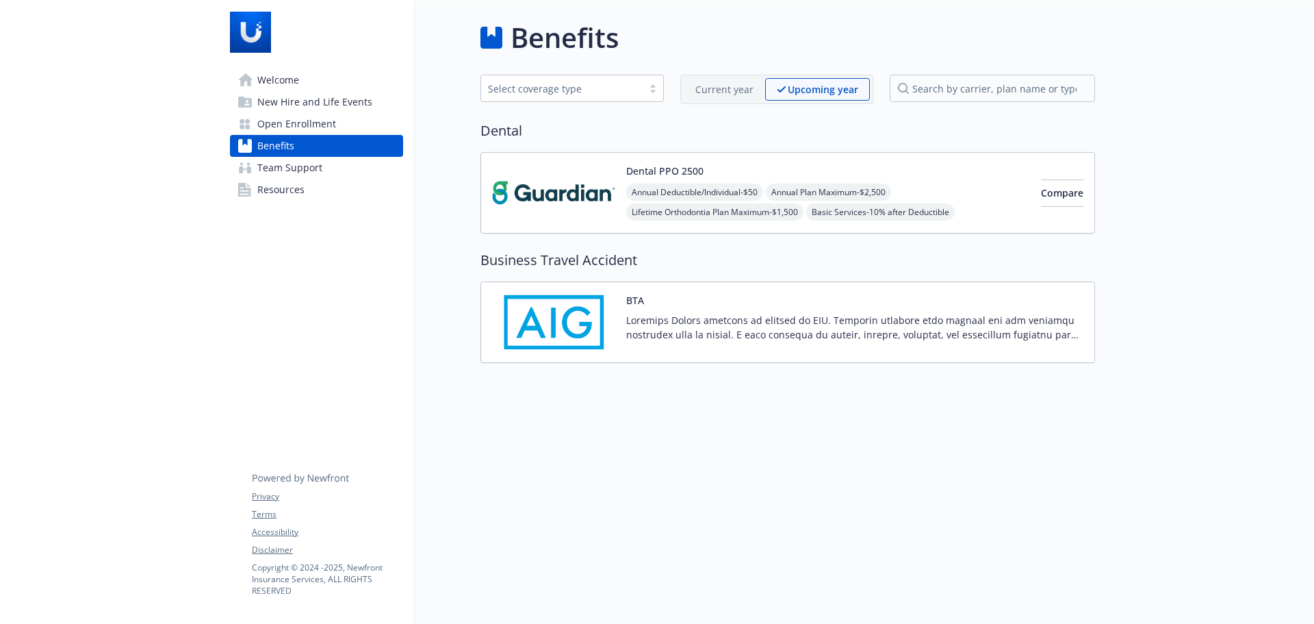
click at [303, 130] on span "Open Enrollment" at bounding box center [296, 124] width 79 height 22
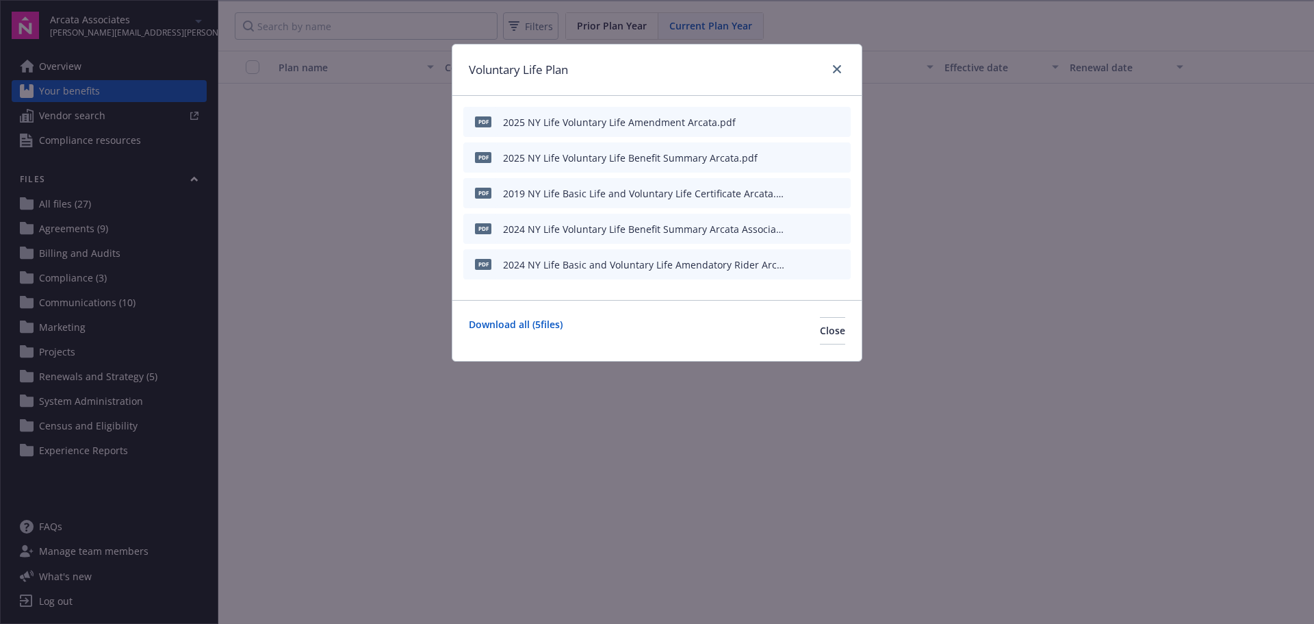
scroll to position [684, 0]
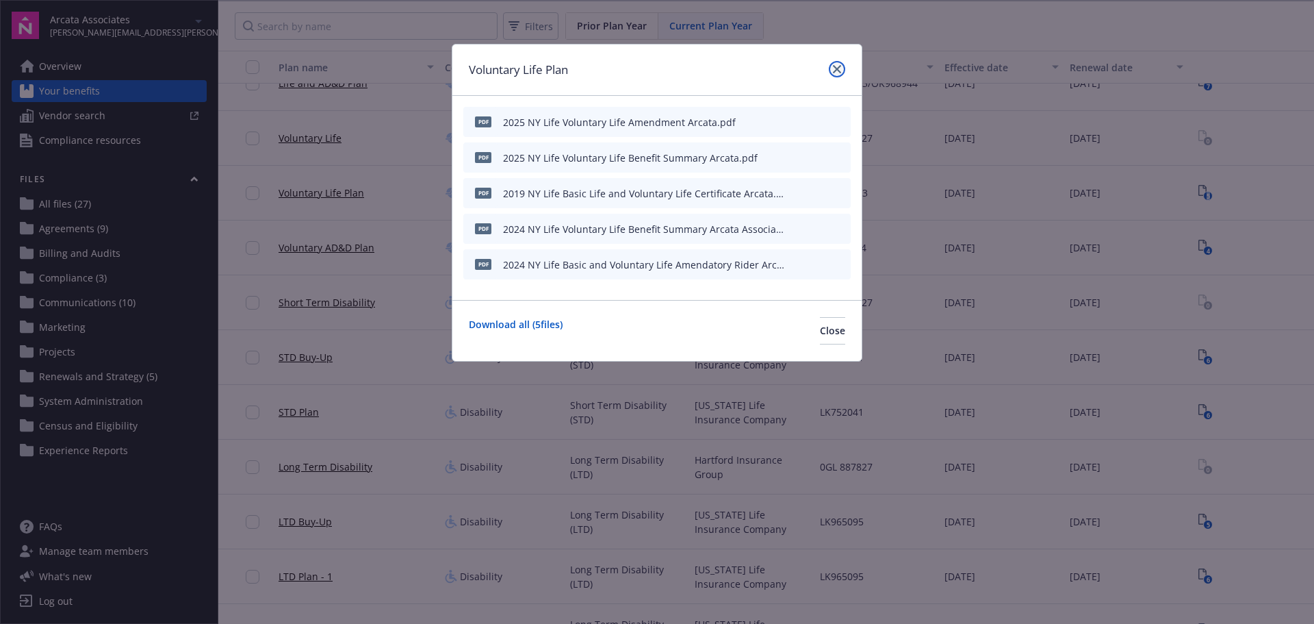
click at [836, 68] on icon "close" at bounding box center [837, 69] width 8 height 8
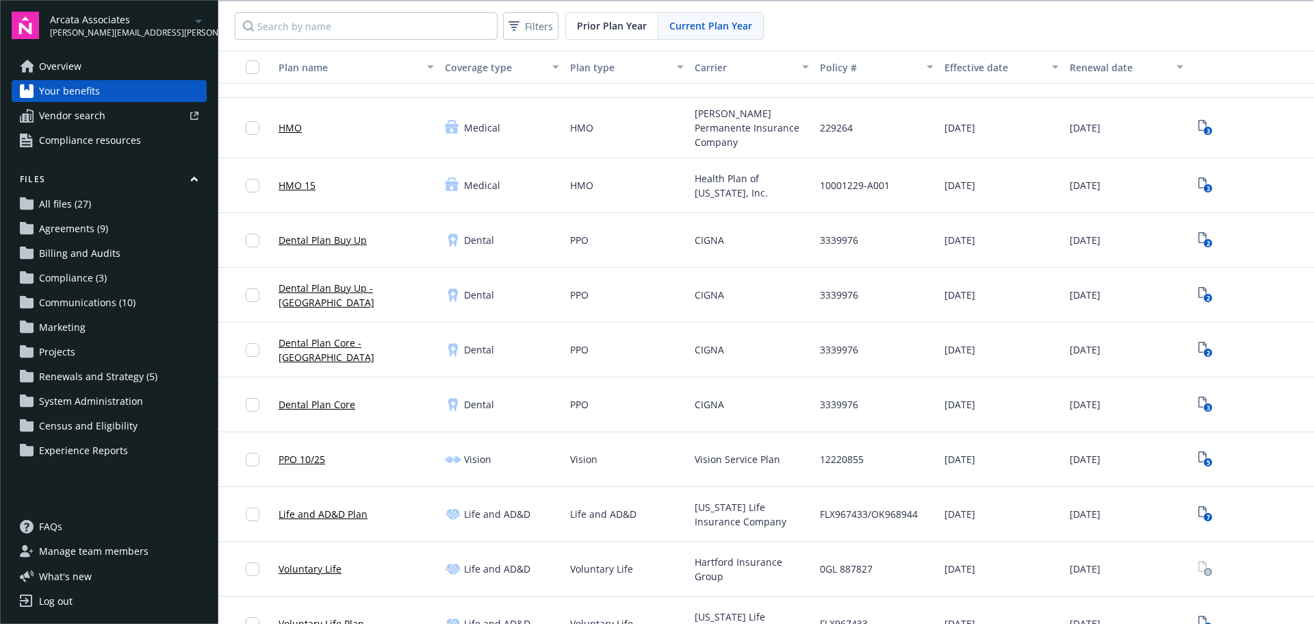
scroll to position [205, 0]
